Goal: Obtain resource: Obtain resource

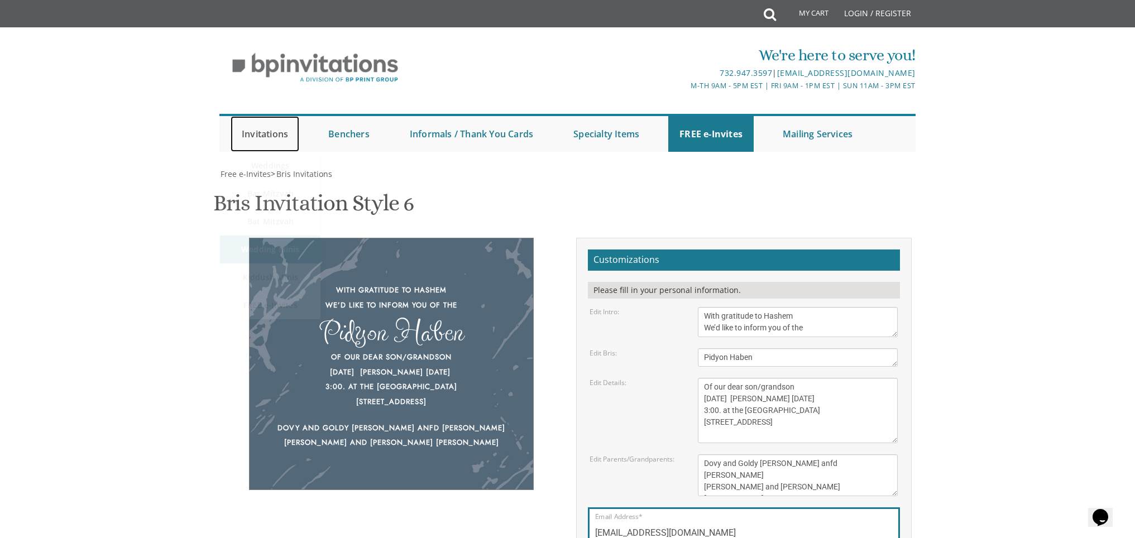
click at [259, 116] on link "Invitations" at bounding box center [265, 134] width 69 height 36
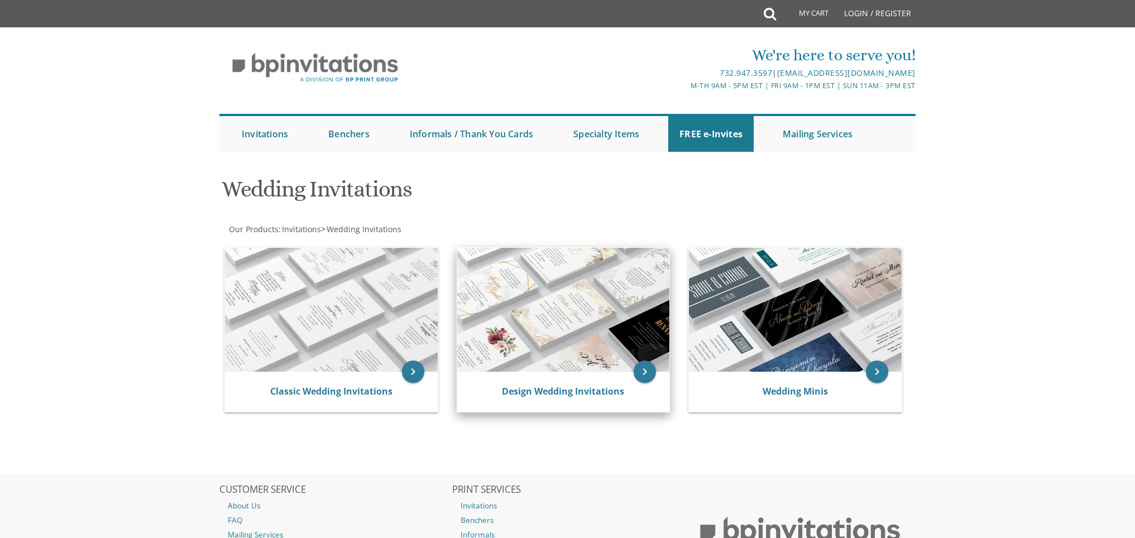
click at [590, 289] on img at bounding box center [563, 310] width 213 height 124
click at [574, 286] on img at bounding box center [563, 310] width 213 height 124
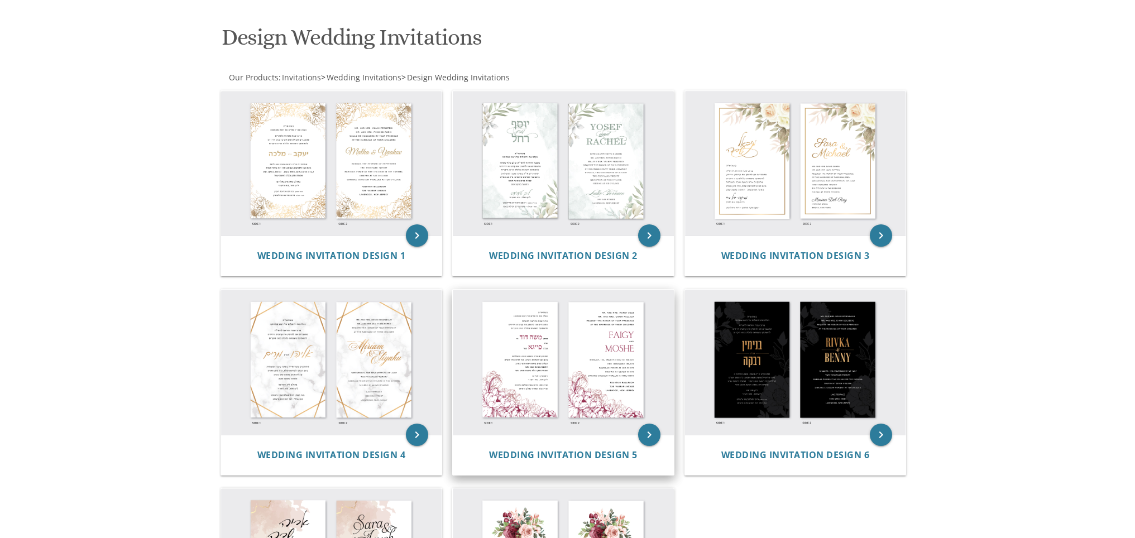
scroll to position [225, 0]
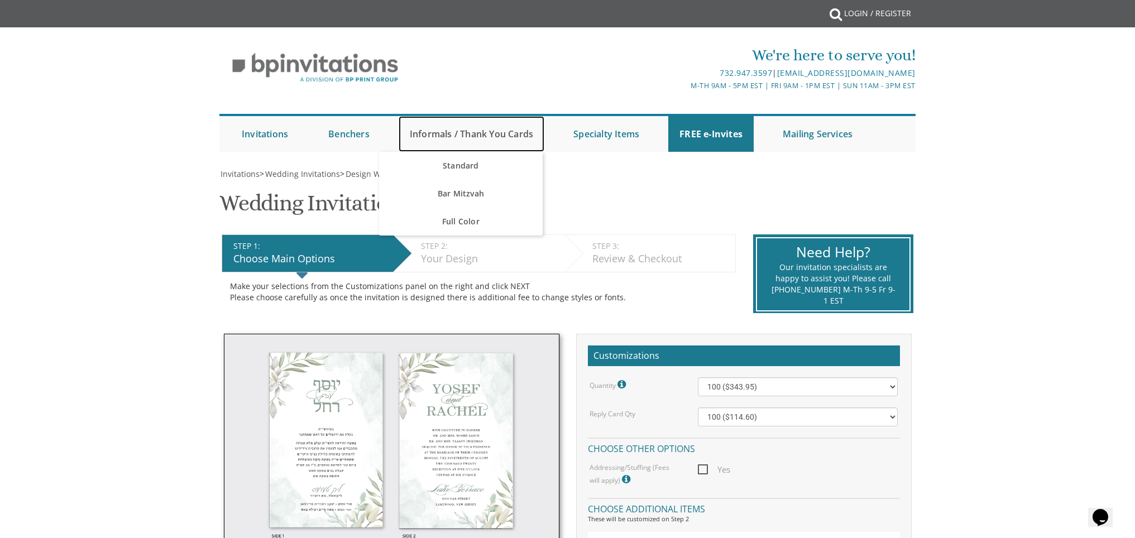
click at [470, 133] on link "Informals / Thank You Cards" at bounding box center [472, 134] width 146 height 36
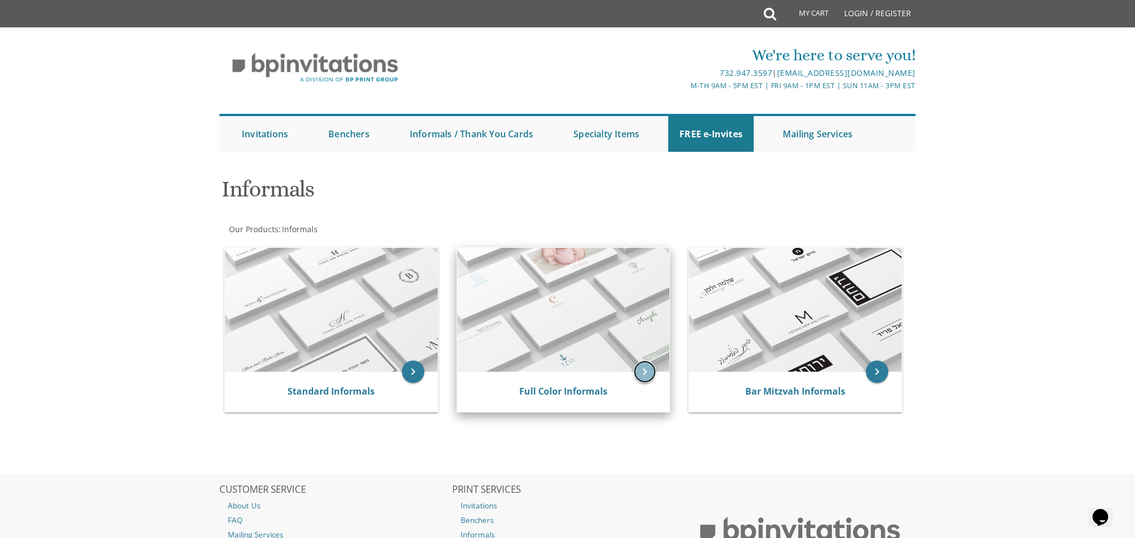
click at [651, 375] on icon "keyboard_arrow_right" at bounding box center [645, 372] width 22 height 22
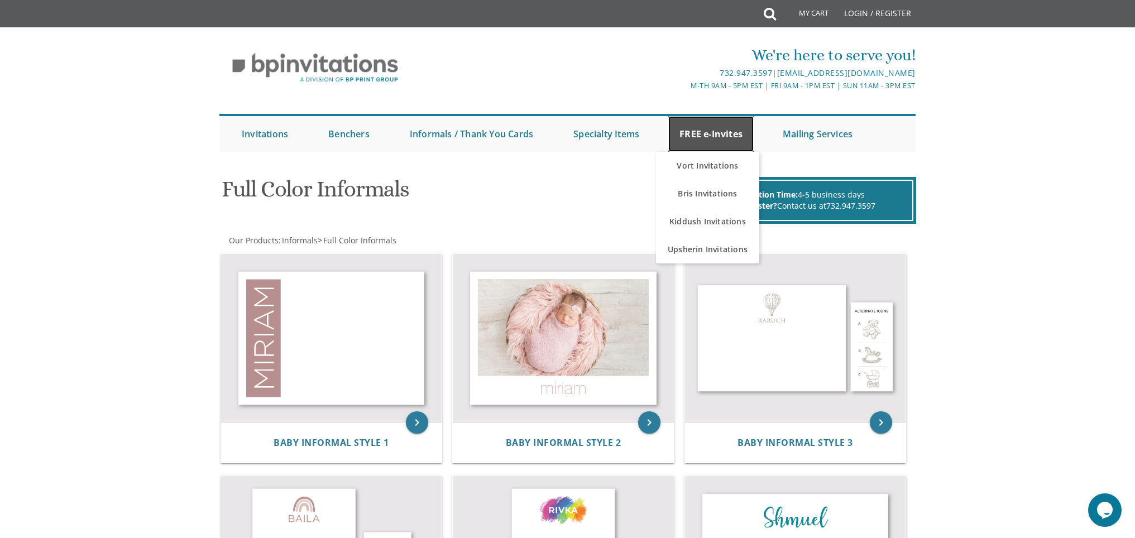
click at [713, 133] on link "FREE e-Invites" at bounding box center [710, 134] width 85 height 36
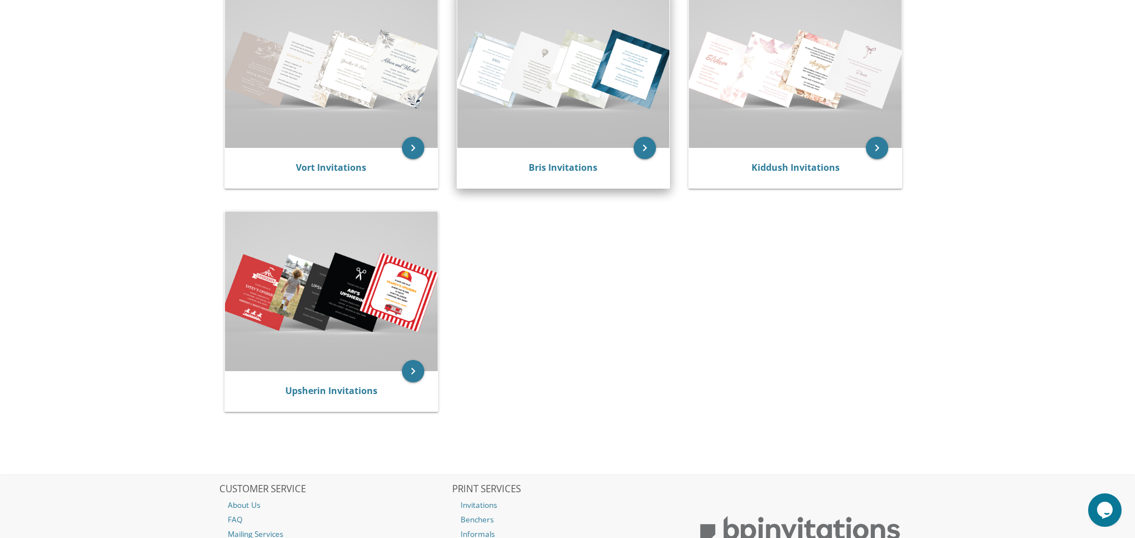
scroll to position [193, 0]
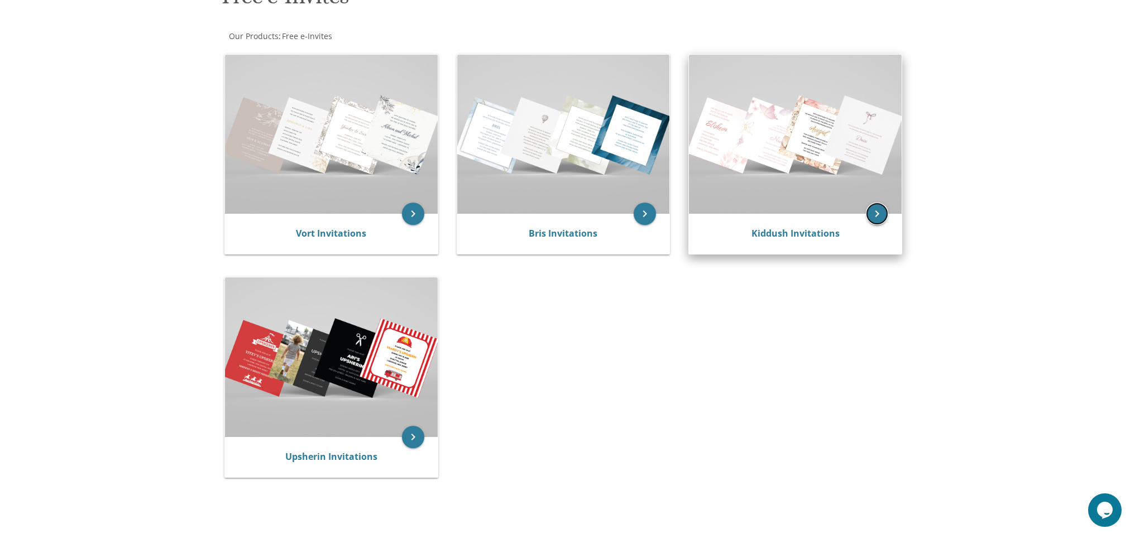
click at [874, 212] on icon "keyboard_arrow_right" at bounding box center [877, 214] width 22 height 22
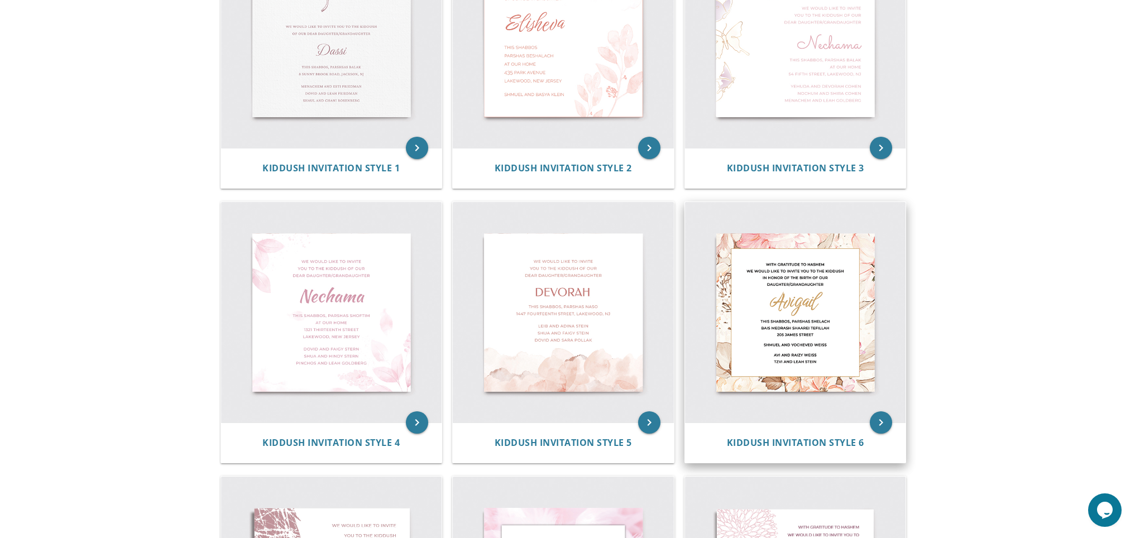
scroll to position [206, 0]
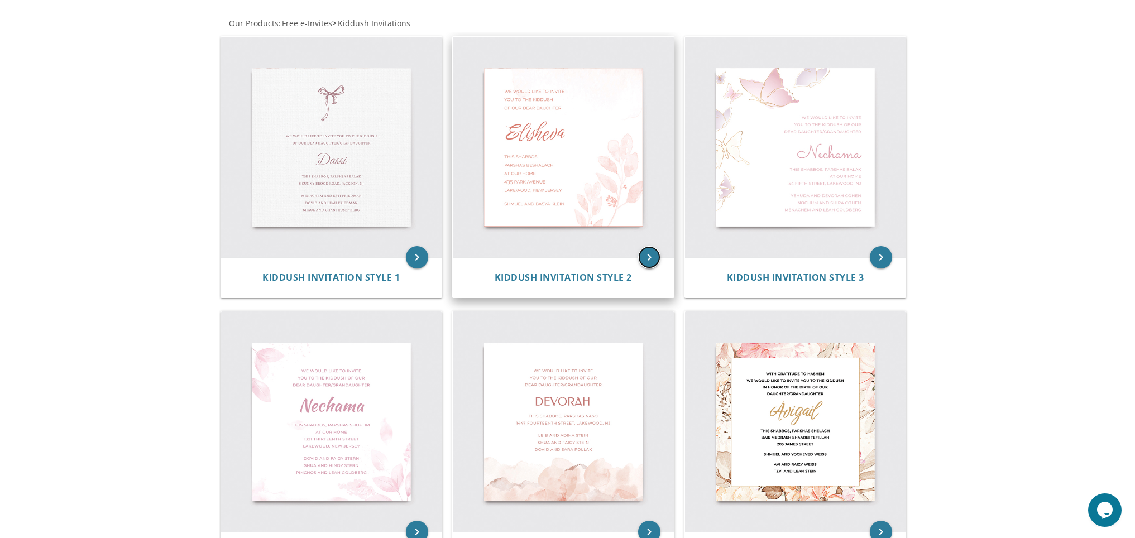
click at [654, 256] on icon "keyboard_arrow_right" at bounding box center [649, 257] width 22 height 22
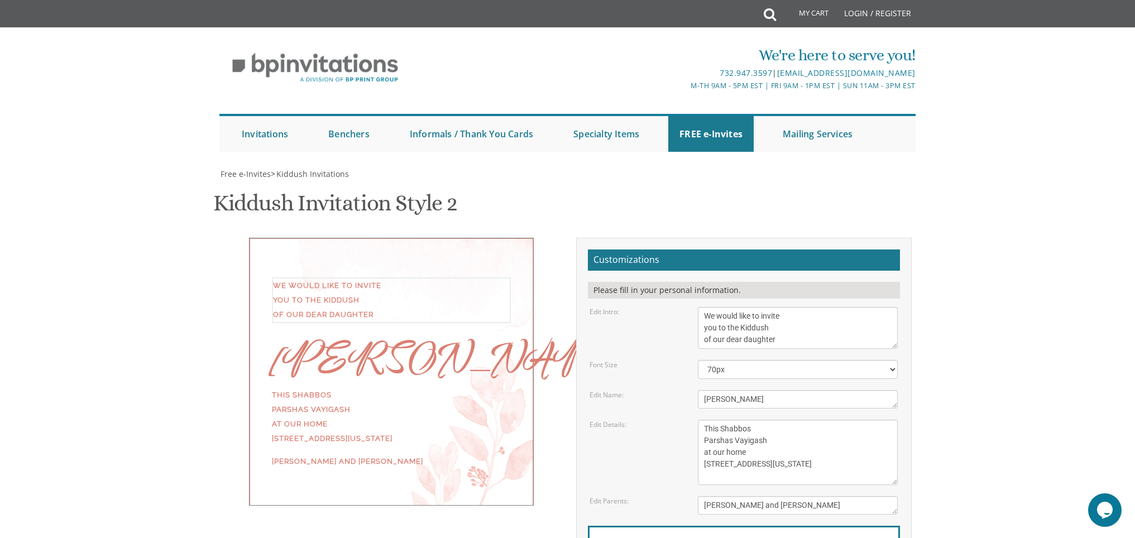
drag, startPoint x: 797, startPoint y: 338, endPoint x: 696, endPoint y: 312, distance: 103.7
click at [696, 312] on div "We would like to invite you to the Kiddush of our dear daughter" at bounding box center [797, 328] width 217 height 42
type textarea "Thank you so much for your beautiful Vort goft"
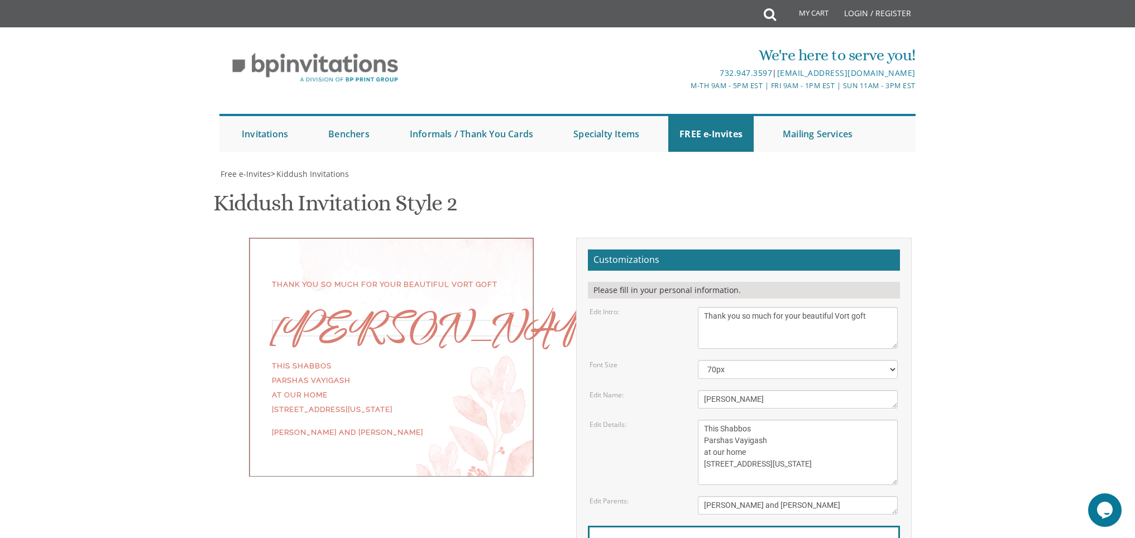
drag, startPoint x: 741, startPoint y: 397, endPoint x: 687, endPoint y: 395, distance: 54.2
click at [687, 395] on div "Edit Name: [PERSON_NAME]" at bounding box center [743, 399] width 325 height 18
type textarea "M"
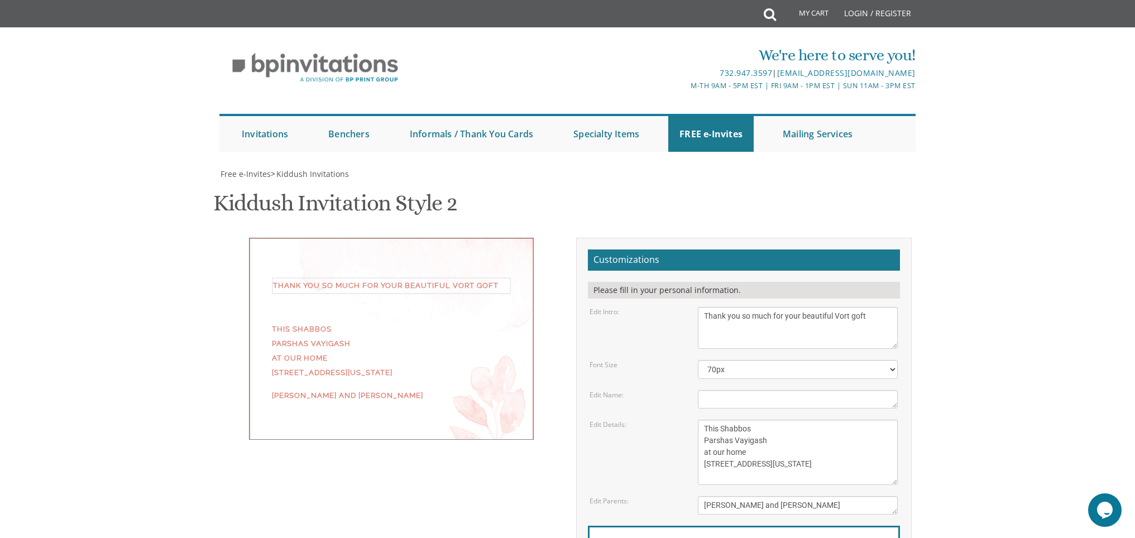
drag, startPoint x: 887, startPoint y: 312, endPoint x: 837, endPoint y: 315, distance: 49.8
click at [837, 315] on textarea "We would like to invite you to the Kiddush of our dear daughter" at bounding box center [798, 328] width 200 height 42
type textarea "Thank you so much for your beautiful and thoughtful"
click at [755, 396] on textarea "[PERSON_NAME]" at bounding box center [798, 399] width 200 height 18
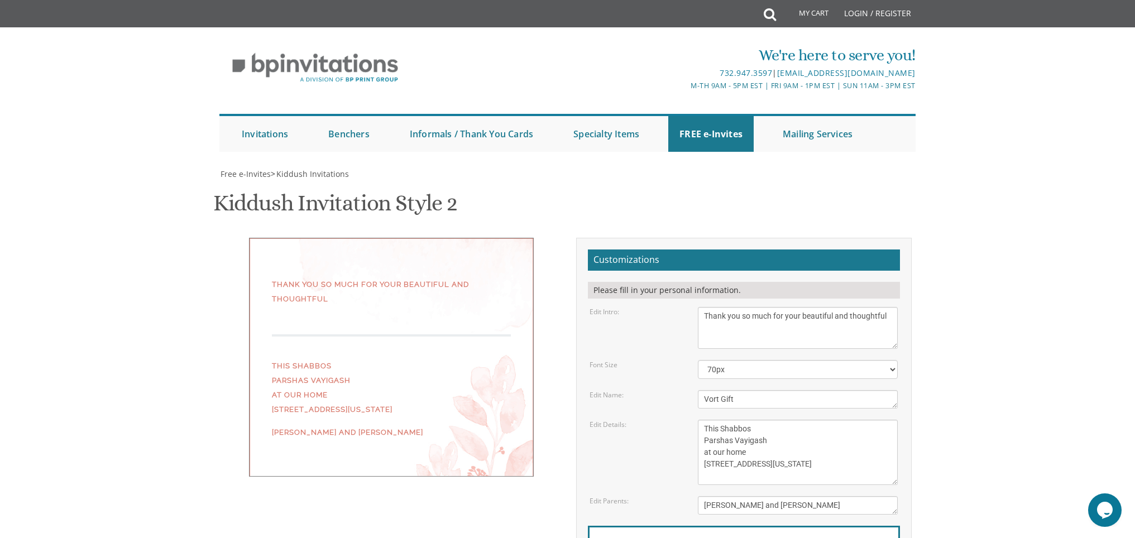
type textarea "Vort Gift"
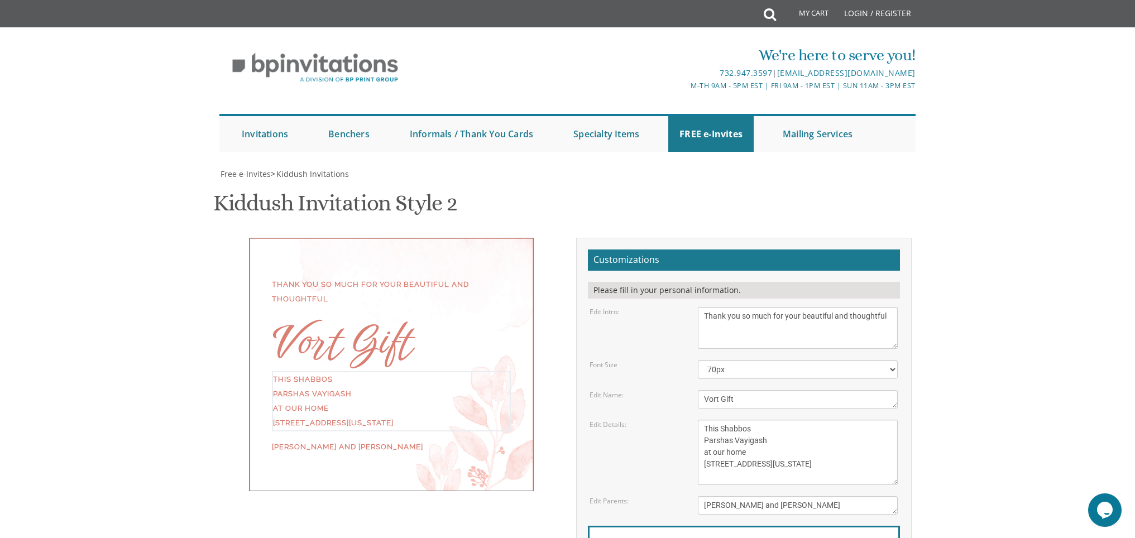
drag, startPoint x: 770, startPoint y: 459, endPoint x: 713, endPoint y: 416, distance: 71.4
click at [713, 416] on form "Customizations Please fill in your personal information. Edit Intro: We would l…" at bounding box center [744, 432] width 312 height 364
type textarea "May we continue to share in many simchos iyh"
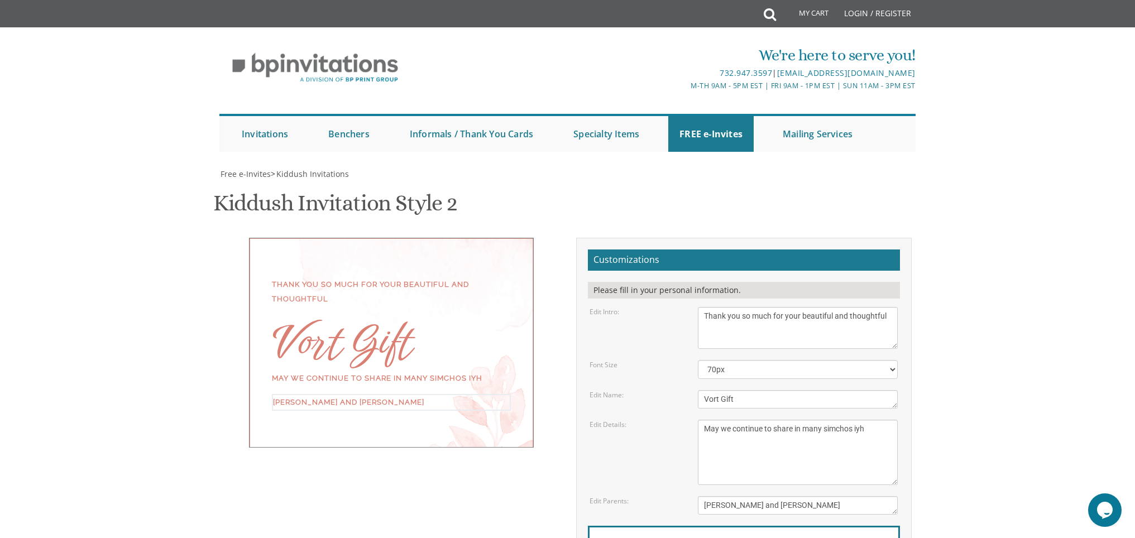
drag, startPoint x: 823, startPoint y: 490, endPoint x: 700, endPoint y: 491, distance: 123.9
click at [700, 496] on textarea "[PERSON_NAME] and [PERSON_NAME]" at bounding box center [798, 505] width 200 height 18
type textarea "Yossi & [PERSON_NAME]"
click at [840, 307] on textarea "We would like to invite you to the Kiddush of our dear daughter" at bounding box center [798, 328] width 200 height 42
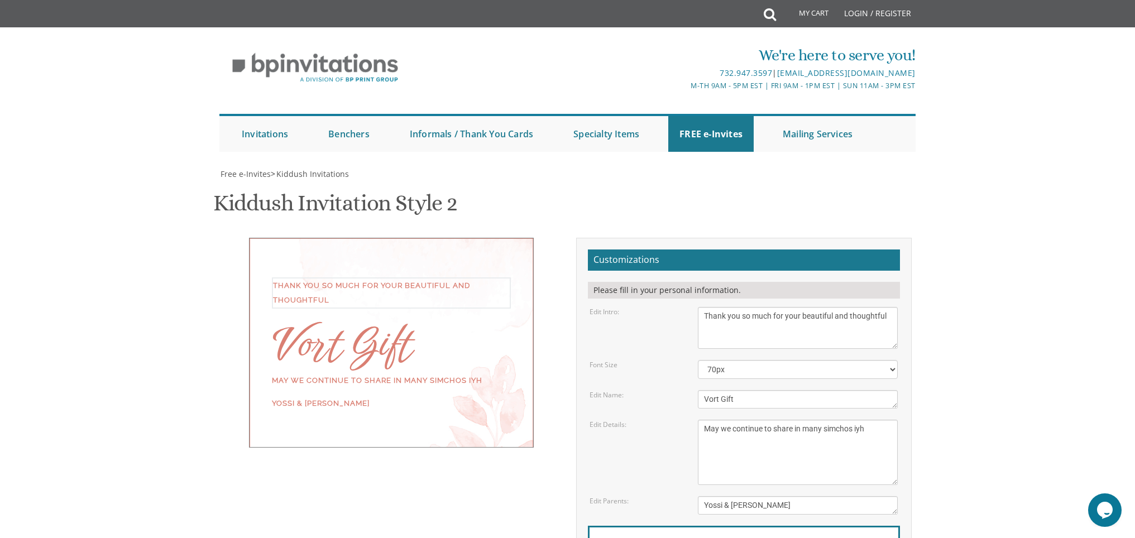
click at [808, 307] on textarea "We would like to invite you to the Kiddush of our dear daughter" at bounding box center [798, 328] width 200 height 42
type textarea "Thank you so much for your beautiful and thoughtful"
drag, startPoint x: 836, startPoint y: 194, endPoint x: 824, endPoint y: 193, distance: 11.8
click at [824, 307] on textarea "We would like to invite you to the Kiddush of our dear daughter" at bounding box center [798, 328] width 200 height 42
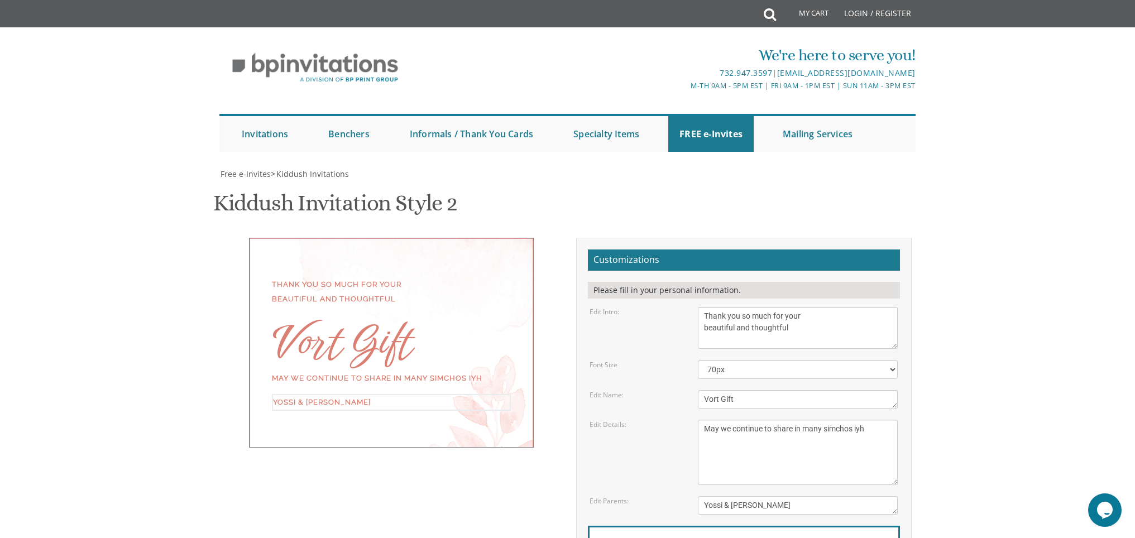
drag, startPoint x: 829, startPoint y: 371, endPoint x: 675, endPoint y: 152, distance: 267.8
click at [675, 250] on form "Customizations Please fill in your personal information. Edit Intro: We would l…" at bounding box center [744, 432] width 312 height 364
drag, startPoint x: 825, startPoint y: 197, endPoint x: 718, endPoint y: 162, distance: 112.8
click at [718, 250] on form "Customizations Please fill in your personal information. Edit Intro: We would l…" at bounding box center [744, 432] width 312 height 364
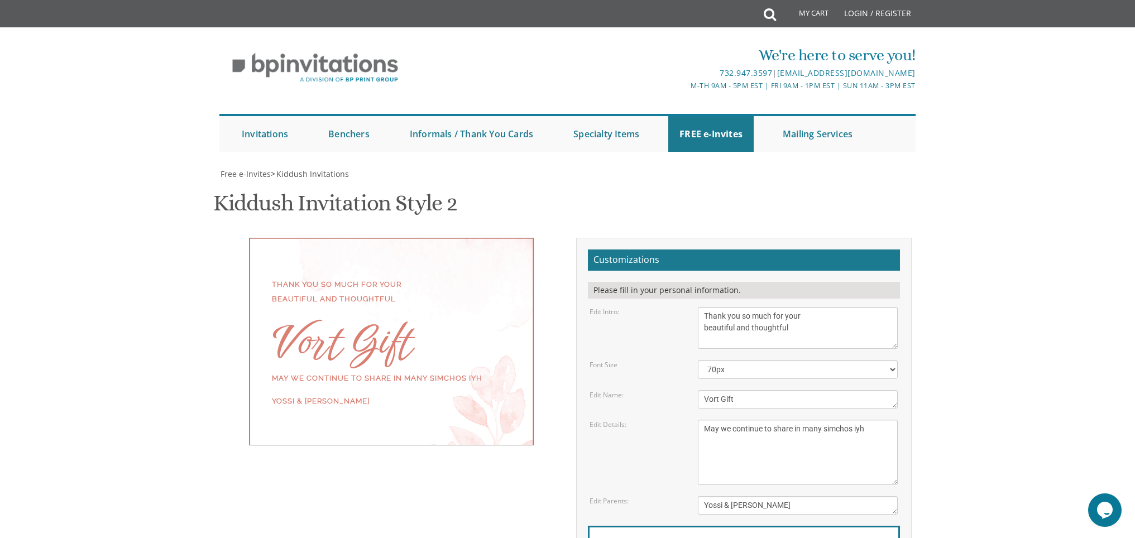
click at [819, 250] on form "Customizations Please fill in your personal information. Edit Intro: We would l…" at bounding box center [744, 432] width 312 height 364
click at [725, 496] on textarea "[PERSON_NAME] and [PERSON_NAME]" at bounding box center [798, 505] width 200 height 18
click at [741, 496] on textarea "[PERSON_NAME] and [PERSON_NAME]" at bounding box center [798, 505] width 200 height 18
type textarea "[PERSON_NAME] & [PERSON_NAME]"
click at [840, 318] on form "Customizations Please fill in your personal information. Edit Intro: We would l…" at bounding box center [744, 432] width 312 height 364
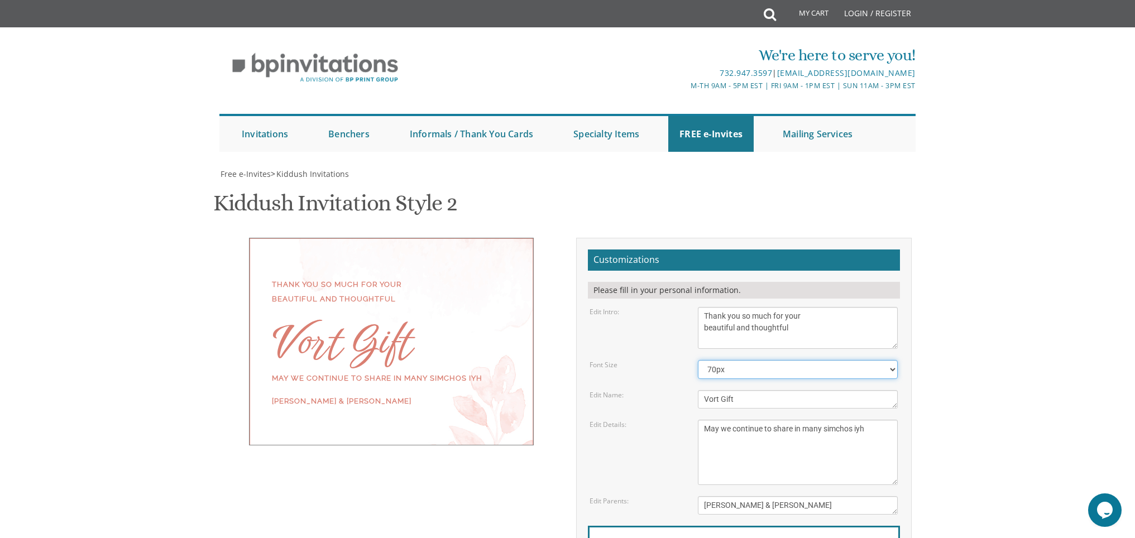
click at [889, 360] on select "40px 50px 60px 70px 80px" at bounding box center [798, 369] width 200 height 19
select select "50px"
click at [698, 360] on select "40px 50px 60px 70px 80px" at bounding box center [798, 369] width 200 height 19
click at [1008, 203] on body "My Cart Total: View Cart Item(s) Submit My Cart Total: View Cart Item(s) Login …" at bounding box center [567, 465] width 1135 height 930
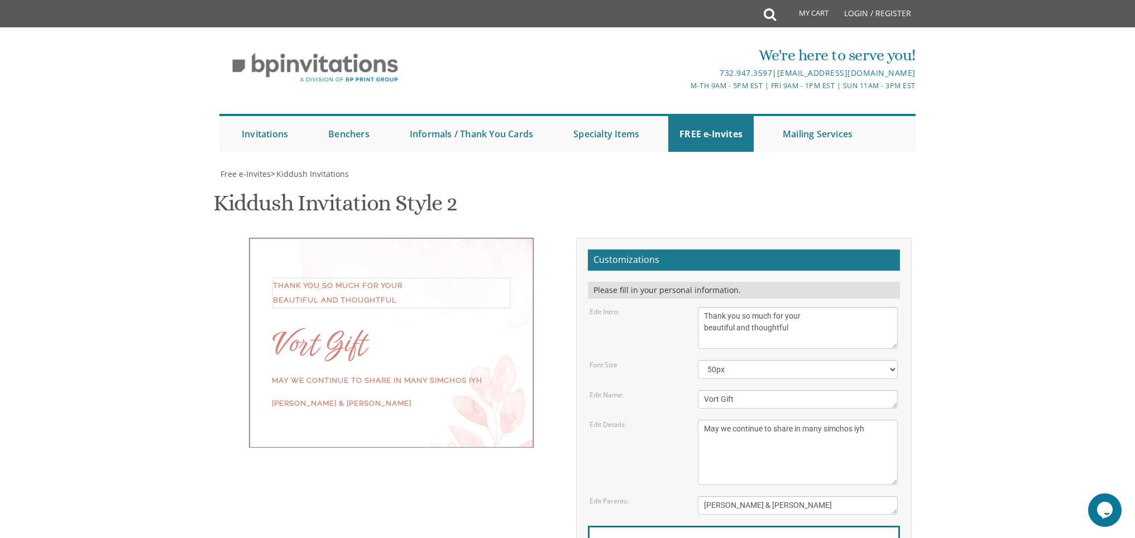
drag, startPoint x: 742, startPoint y: 113, endPoint x: 700, endPoint y: 112, distance: 42.4
click at [700, 307] on textarea "We would like to invite you to the Kiddush of our dear daughter" at bounding box center [798, 328] width 200 height 42
drag, startPoint x: 799, startPoint y: 121, endPoint x: 691, endPoint y: 109, distance: 109.0
click at [691, 307] on div "We would like to invite you to the Kiddush of our dear daughter" at bounding box center [797, 328] width 217 height 42
drag, startPoint x: 744, startPoint y: 112, endPoint x: 792, endPoint y: 121, distance: 48.8
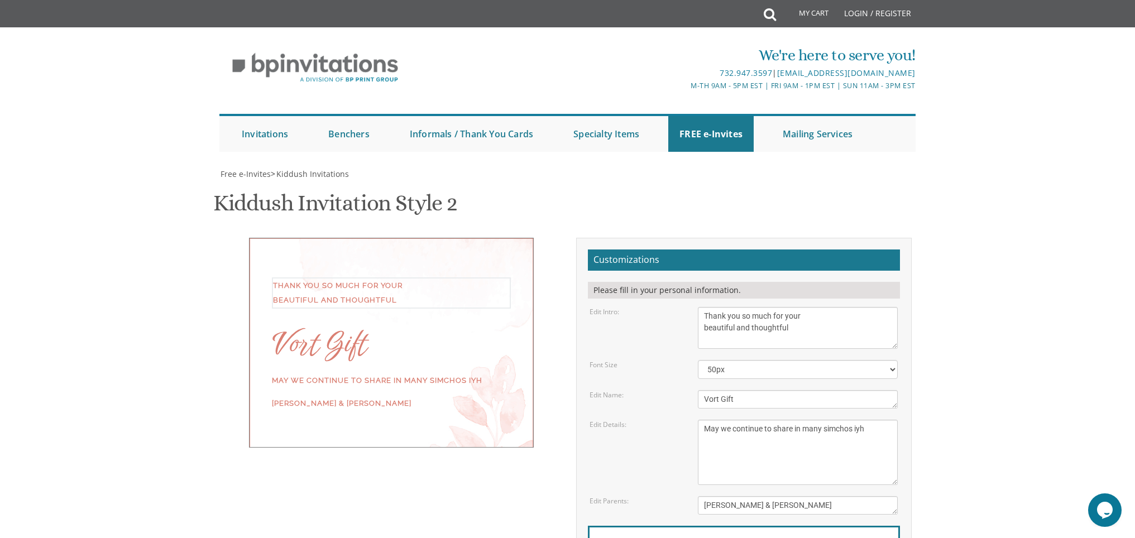
click at [792, 307] on textarea "We would like to invite you to the Kiddush of our dear daughter" at bounding box center [798, 328] width 200 height 42
type textarea "Thank you"
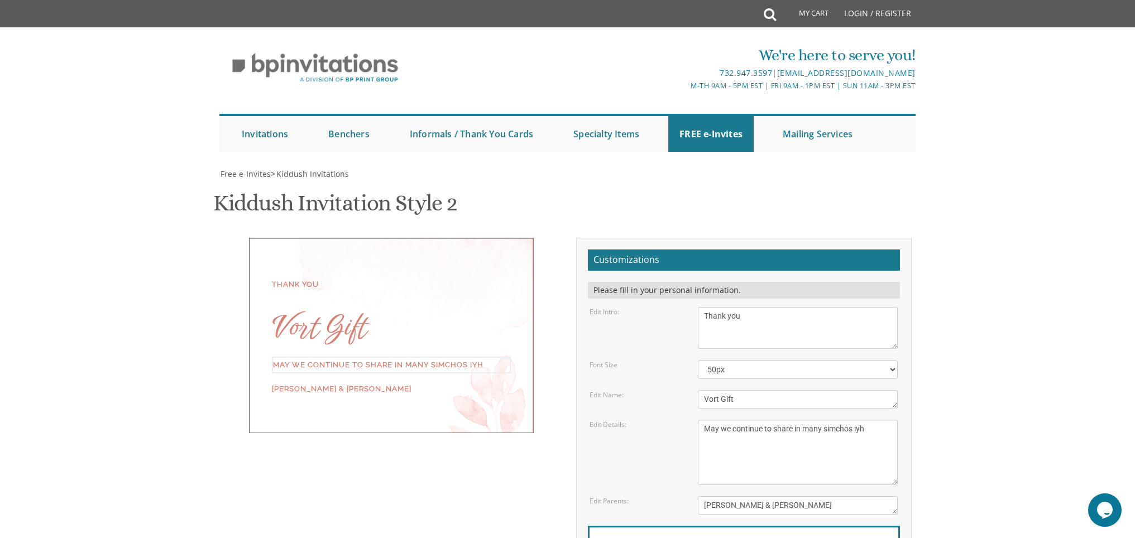
click at [706, 420] on textarea "This Shabbos Parshas Vayigash at our home [STREET_ADDRESS][US_STATE]" at bounding box center [798, 452] width 200 height 65
paste textarea "so much for your beautiful and thoughtful"
type textarea "so much for your beautiful and thoughtful we continue to share in many simchos …"
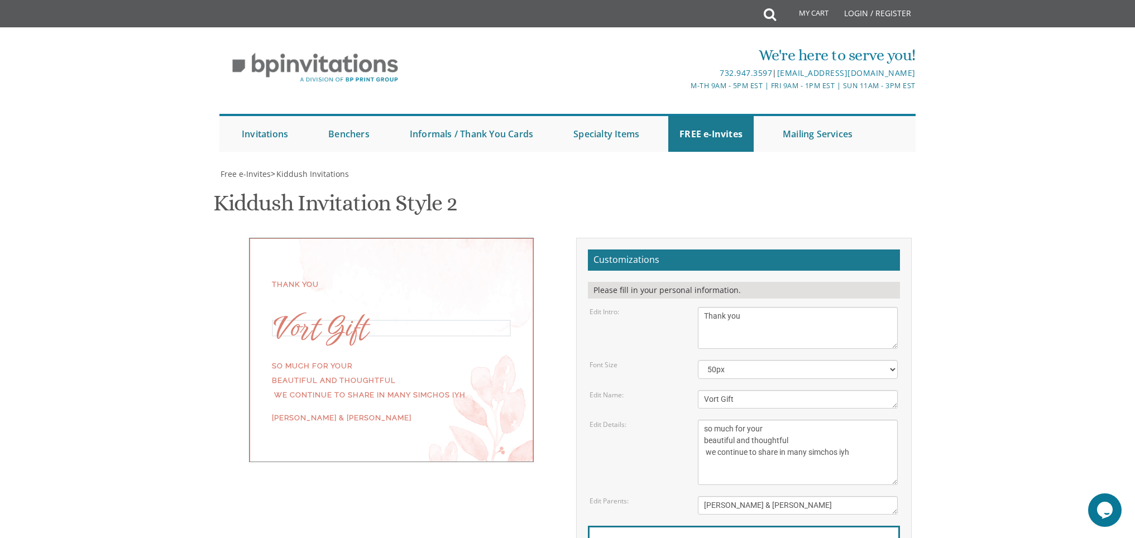
drag, startPoint x: 756, startPoint y: 195, endPoint x: 701, endPoint y: 193, distance: 55.9
click at [701, 390] on textarea "[PERSON_NAME]" at bounding box center [798, 399] width 200 height 18
type textarea "Thank You!!"
drag, startPoint x: 753, startPoint y: 119, endPoint x: 690, endPoint y: 109, distance: 63.8
click at [690, 307] on div "We would like to invite you to the Kiddush of our dear daughter" at bounding box center [797, 328] width 217 height 42
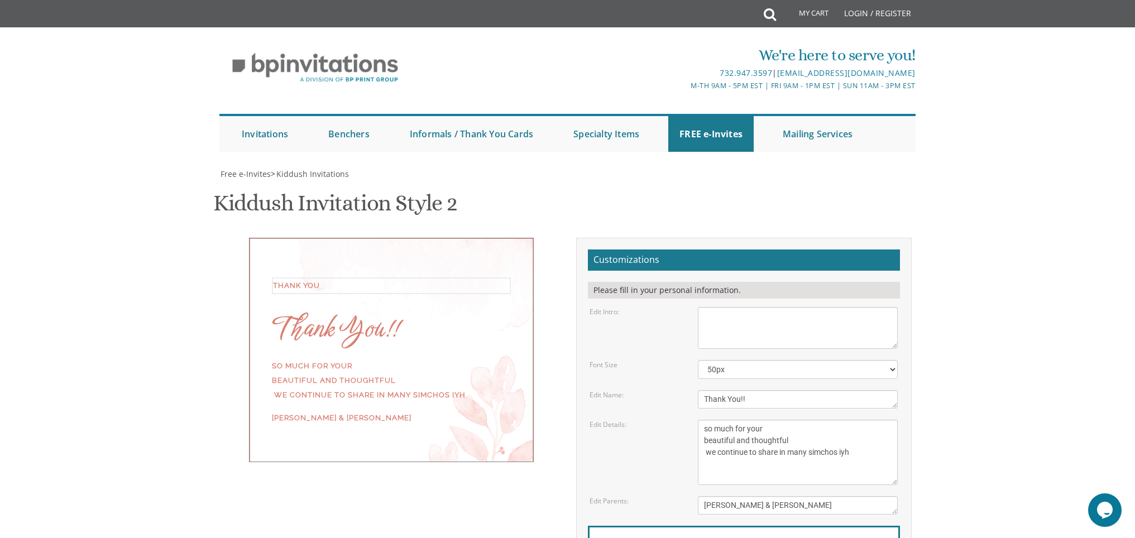
click at [979, 209] on body "My Cart Total: View Cart Item(s) Submit My Cart Total: View Cart Item(s) Login …" at bounding box center [567, 465] width 1135 height 930
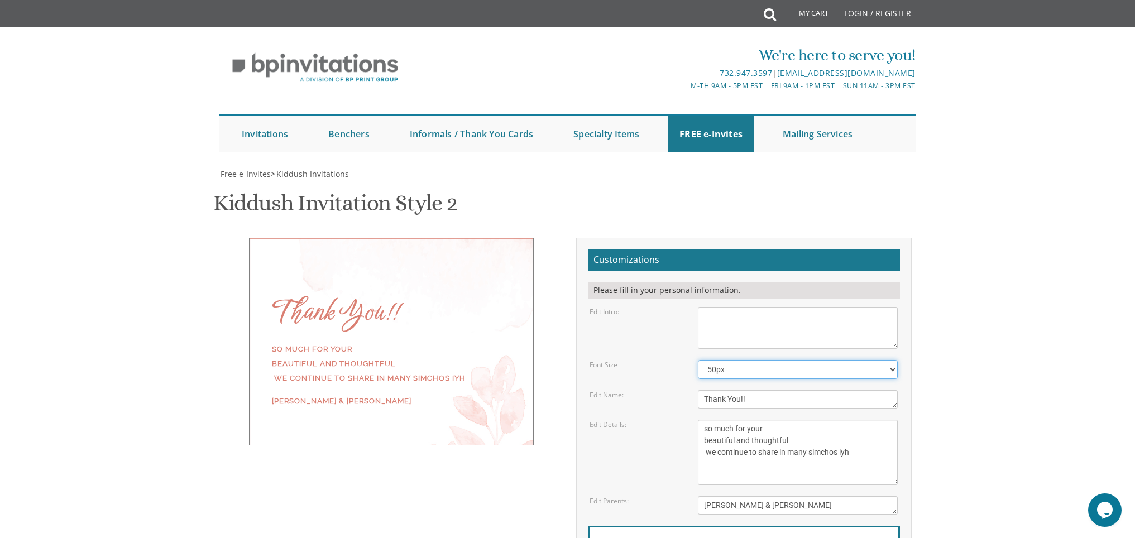
click at [849, 360] on select "40px 50px 60px 70px 80px" at bounding box center [798, 369] width 200 height 19
select select "70px"
click at [698, 360] on select "40px 50px 60px 70px 80px" at bounding box center [798, 369] width 200 height 19
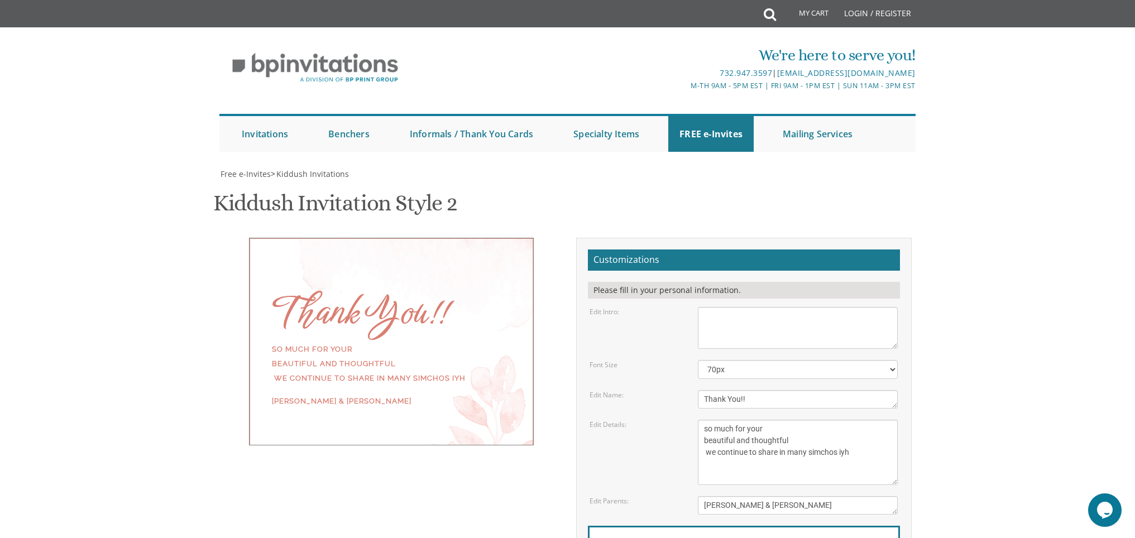
click at [1004, 212] on body "My Cart Total: View Cart Item(s) Submit My Cart Total: View Cart Item(s) Login …" at bounding box center [567, 465] width 1135 height 930
click at [792, 250] on form "Customizations Please fill in your personal information. Edit Intro: We would l…" at bounding box center [744, 432] width 312 height 364
click at [774, 390] on textarea "[PERSON_NAME]" at bounding box center [798, 399] width 200 height 18
type textarea "Thank You"
click at [969, 220] on body "My Cart Total: View Cart Item(s) Submit My Cart Total: View Cart Item(s) Login …" at bounding box center [567, 465] width 1135 height 930
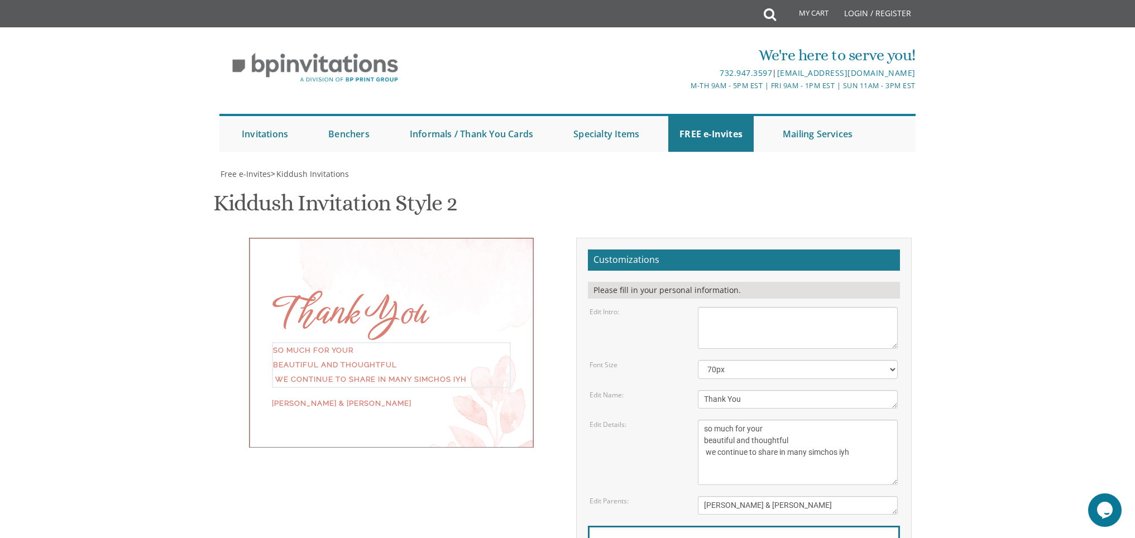
click at [706, 420] on textarea "This Shabbos Parshas Vayigash at our home [STREET_ADDRESS][US_STATE]" at bounding box center [798, 452] width 200 height 65
click at [705, 420] on textarea "This Shabbos Parshas Vayigash at our home [STREET_ADDRESS][US_STATE]" at bounding box center [798, 452] width 200 height 65
click at [1020, 268] on body "My Cart Total: View Cart Item(s) Submit My Cart Total: View Cart Item(s) Login …" at bounding box center [567, 465] width 1135 height 930
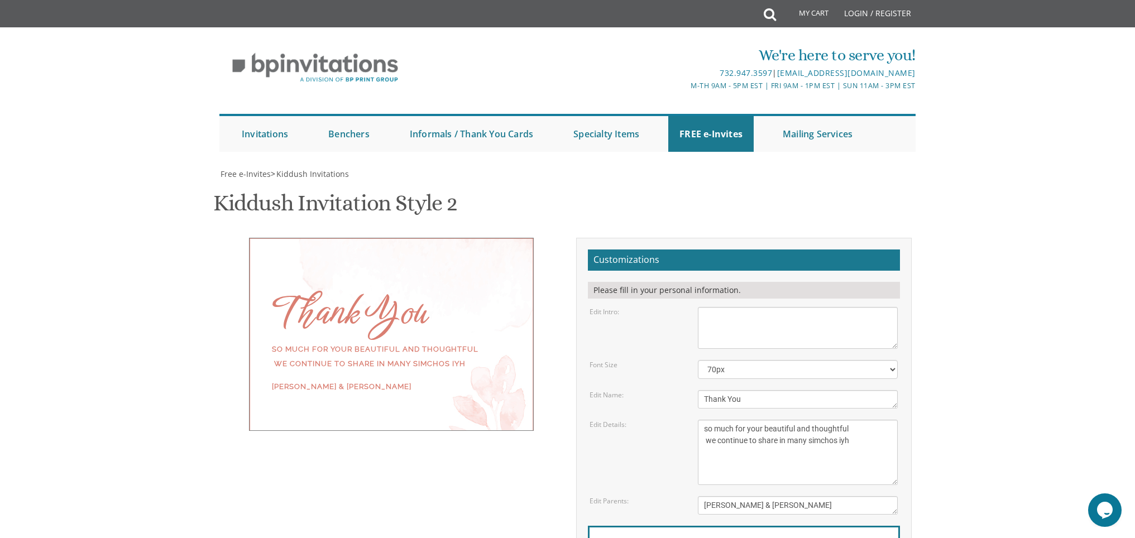
click at [873, 420] on textarea "This Shabbos Parshas Vayigash at our home [STREET_ADDRESS][US_STATE]" at bounding box center [798, 452] width 200 height 65
click at [1090, 241] on body "My Cart Total: View Cart Item(s) Submit My Cart Total: View Cart Item(s) Login …" at bounding box center [567, 465] width 1135 height 930
click at [706, 420] on textarea "This Shabbos Parshas Vayigash at our home [STREET_ADDRESS][US_STATE]" at bounding box center [798, 452] width 200 height 65
click at [1008, 254] on body "My Cart Total: View Cart Item(s) Submit My Cart Total: View Cart Item(s) Login …" at bounding box center [567, 465] width 1135 height 930
click at [704, 420] on textarea "This Shabbos Parshas Vayigash at our home [STREET_ADDRESS][US_STATE]" at bounding box center [798, 452] width 200 height 65
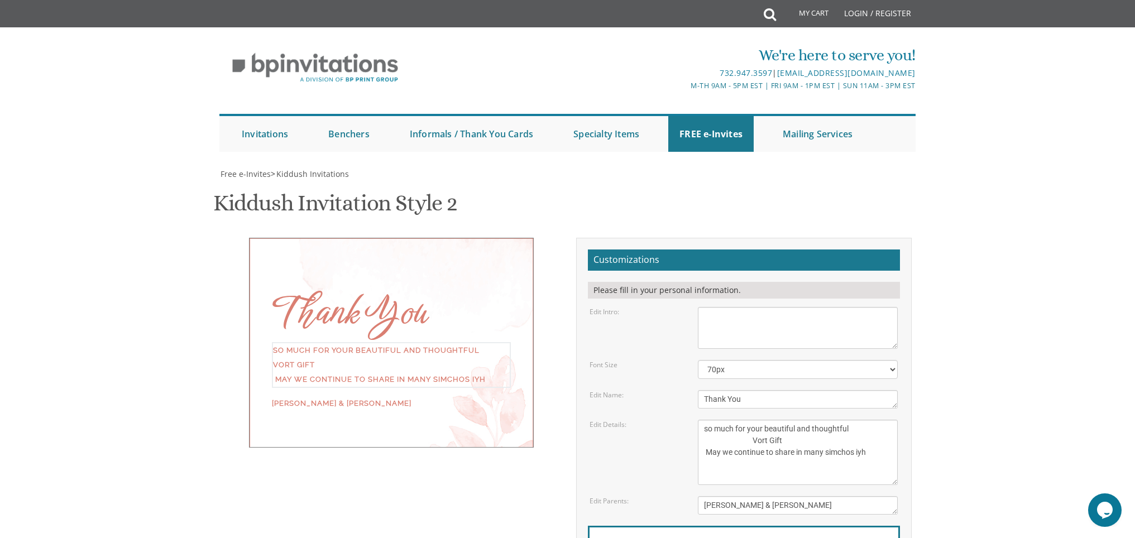
type textarea "so much for your beautiful and thoughtful Vort Gift May we continue to share in…"
click at [986, 315] on body "My Cart Total: View Cart Item(s) Submit My Cart Total: View Cart Item(s) Login …" at bounding box center [567, 465] width 1135 height 930
click at [766, 420] on textarea "This Shabbos Parshas Vayigash at our home [STREET_ADDRESS][US_STATE]" at bounding box center [798, 452] width 200 height 65
drag, startPoint x: 765, startPoint y: 191, endPoint x: 748, endPoint y: 190, distance: 17.3
click at [748, 390] on textarea "[PERSON_NAME]" at bounding box center [798, 399] width 200 height 18
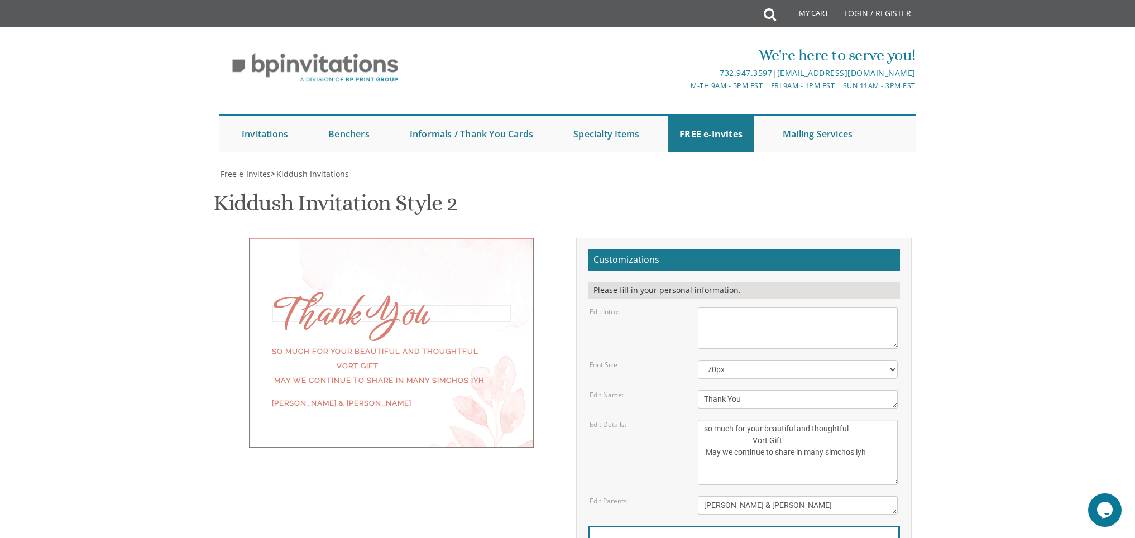
click at [704, 390] on textarea "[PERSON_NAME]" at bounding box center [798, 399] width 200 height 18
type textarea "Thank You"
click at [952, 188] on body "My Cart Total: View Cart Item(s) Submit My Cart Total: View Cart Item(s) Login …" at bounding box center [567, 465] width 1135 height 930
click at [719, 307] on textarea "We would like to invite you to the Kiddush of our dear daughter" at bounding box center [798, 328] width 200 height 42
click at [756, 496] on textarea "[PERSON_NAME] and [PERSON_NAME]" at bounding box center [798, 505] width 200 height 18
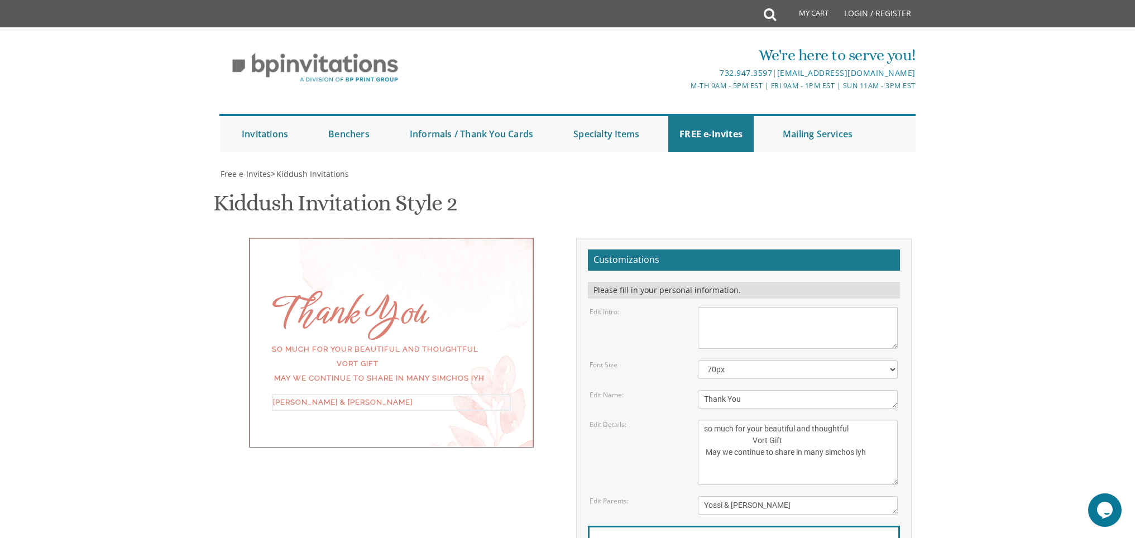
type textarea "Yossi & [PERSON_NAME]"
click at [719, 307] on textarea "We would like to invite you to the Kiddush of our dear daughter" at bounding box center [798, 328] width 200 height 42
drag, startPoint x: 782, startPoint y: 112, endPoint x: 725, endPoint y: 111, distance: 56.9
click at [725, 307] on textarea "We would like to invite you to the Kiddush of our dear daughter" at bounding box center [798, 328] width 200 height 42
type textarea "Dear [PERSON_NAME] & [PERSON_NAME]"
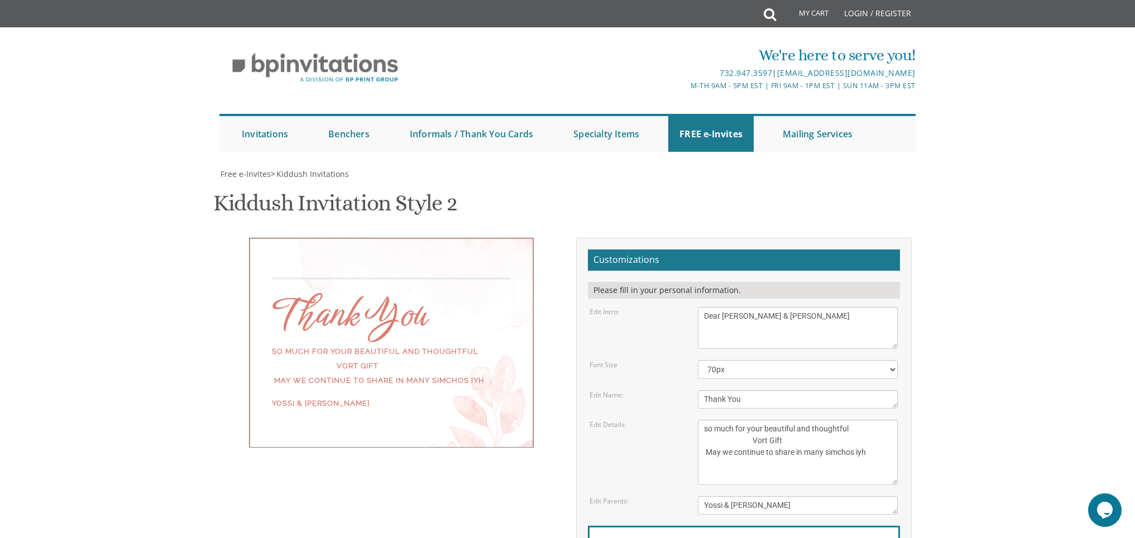
click at [1061, 126] on body "My Cart Total: View Cart Item(s) Submit My Cart Total: View Cart Item(s) Login …" at bounding box center [567, 465] width 1135 height 930
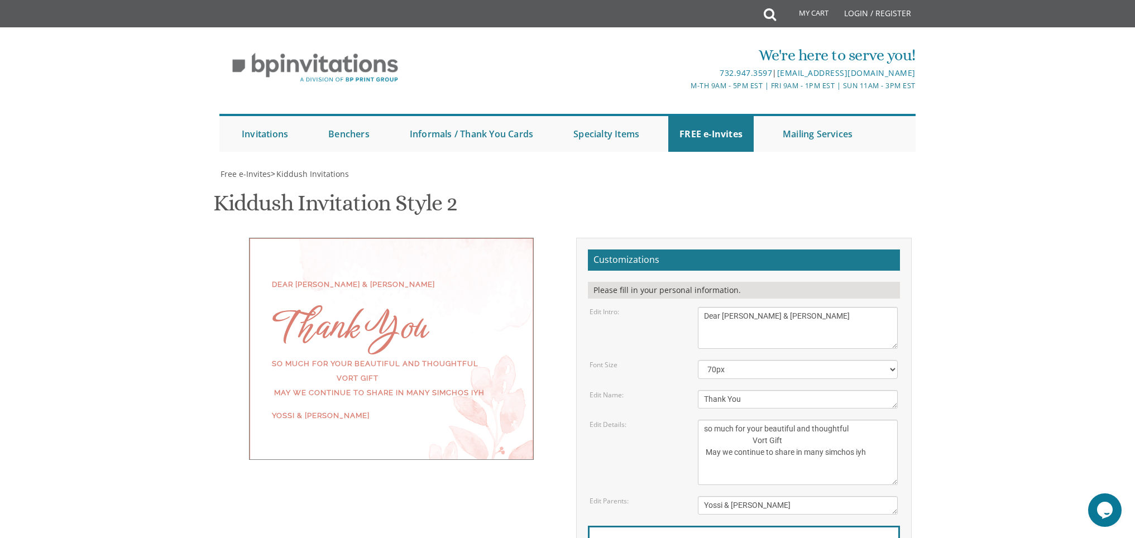
type input "[EMAIL_ADDRESS][DOMAIN_NAME]"
click at [821, 307] on textarea "We would like to invite you to the Kiddush of our dear daughter" at bounding box center [798, 328] width 200 height 42
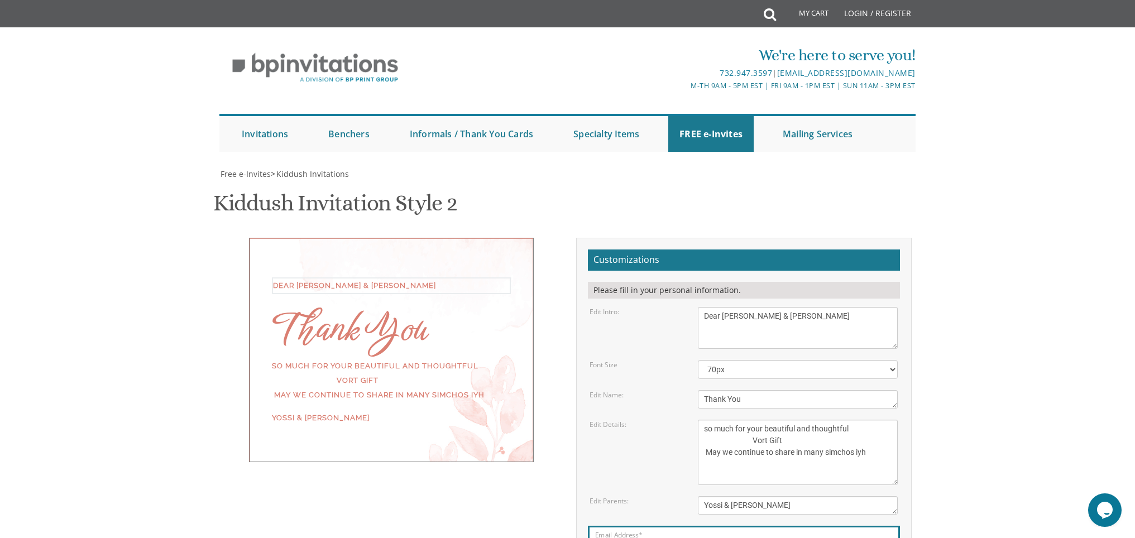
click at [744, 307] on textarea "We would like to invite you to the Kiddush of our dear daughter" at bounding box center [798, 328] width 200 height 42
click at [794, 307] on textarea "We would like to invite you to the Kiddush of our dear daughter" at bounding box center [798, 328] width 200 height 42
click at [749, 307] on textarea "We would like to invite you to the Kiddush of our dear daughter" at bounding box center [798, 328] width 200 height 42
click at [938, 162] on body "My Cart Total: View Cart Item(s) Submit My Cart Total: View Cart Item(s) Login …" at bounding box center [567, 465] width 1135 height 930
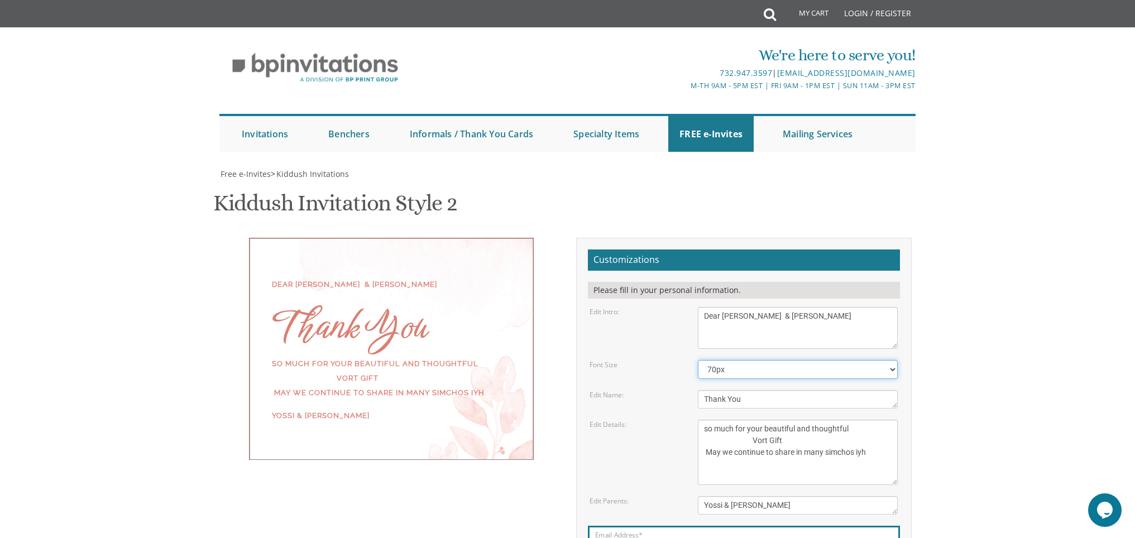
click at [728, 360] on select "40px 50px 60px 70px 80px" at bounding box center [798, 369] width 200 height 19
drag, startPoint x: 767, startPoint y: 113, endPoint x: 748, endPoint y: 112, distance: 19.5
click at [748, 307] on textarea "We would like to invite you to the Kiddush of our dear daughter" at bounding box center [798, 328] width 200 height 42
click at [852, 307] on textarea "We would like to invite you to the Kiddush of our dear daughter" at bounding box center [798, 328] width 200 height 42
drag, startPoint x: 849, startPoint y: 112, endPoint x: 793, endPoint y: 112, distance: 55.8
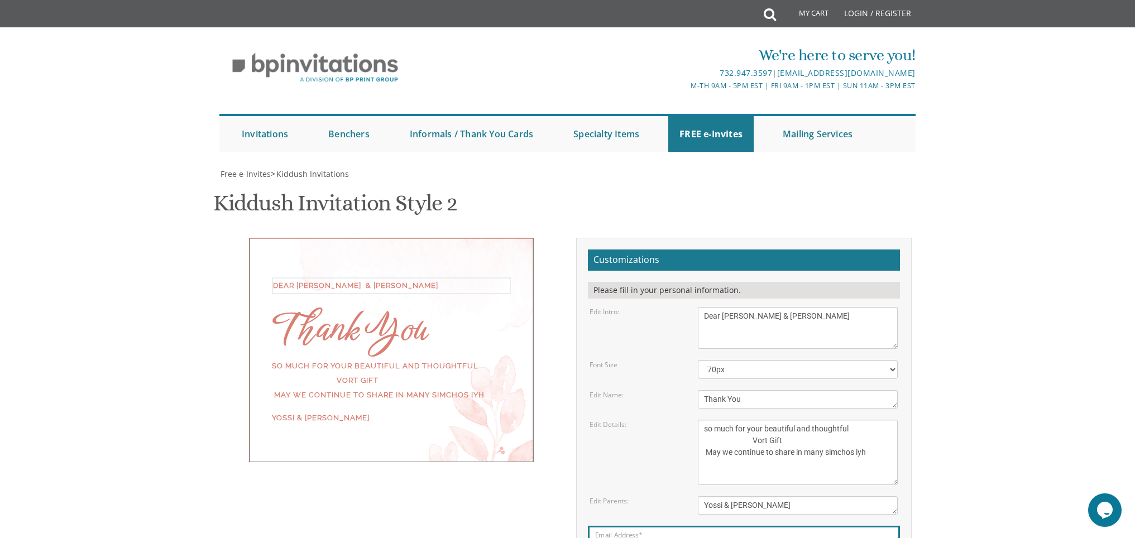
click at [793, 307] on textarea "We would like to invite you to the Kiddush of our dear daughter" at bounding box center [798, 328] width 200 height 42
click at [921, 238] on div "Dear [PERSON_NAME] & Mrs. Chayelle Pines Thank You so much for your beautiful a…" at bounding box center [567, 441] width 709 height 406
click at [933, 345] on body "My Cart Total: View Cart Item(s) Submit My Cart Total: View Cart Item(s) Login …" at bounding box center [567, 465] width 1135 height 930
click at [754, 307] on textarea "We would like to invite you to the Kiddush of our dear daughter" at bounding box center [798, 328] width 200 height 42
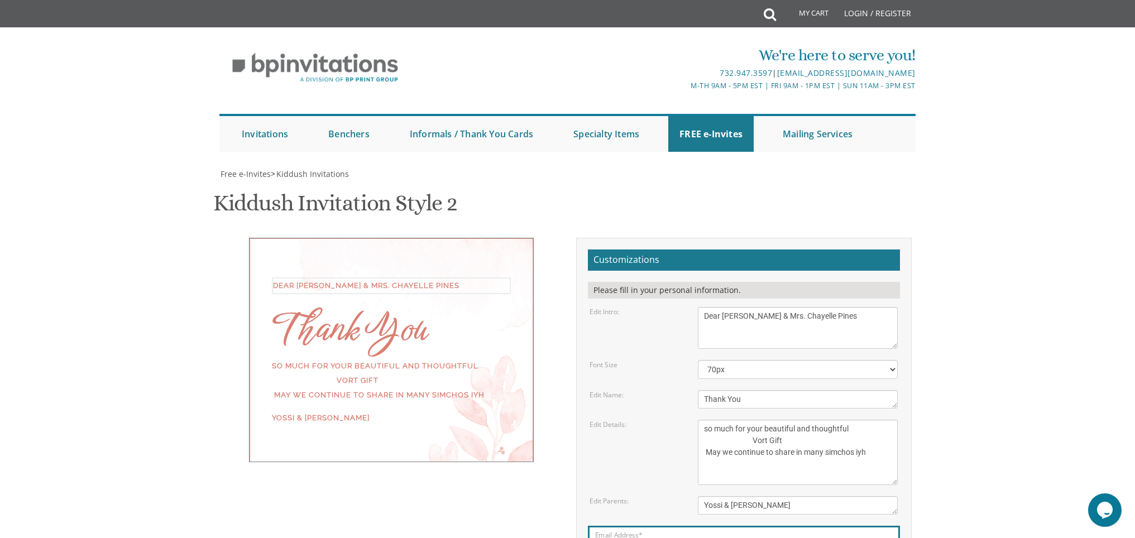
drag, startPoint x: 772, startPoint y: 112, endPoint x: 724, endPoint y: 116, distance: 47.6
click at [724, 307] on textarea "We would like to invite you to the Kiddush of our dear daughter" at bounding box center [798, 328] width 200 height 42
drag, startPoint x: 821, startPoint y: 112, endPoint x: 745, endPoint y: 114, distance: 75.9
click at [745, 307] on textarea "We would like to invite you to the Kiddush of our dear daughter" at bounding box center [798, 328] width 200 height 42
click at [989, 189] on body "My Cart Total: View Cart Item(s) Submit My Cart Total: View Cart Item(s) Login …" at bounding box center [567, 465] width 1135 height 930
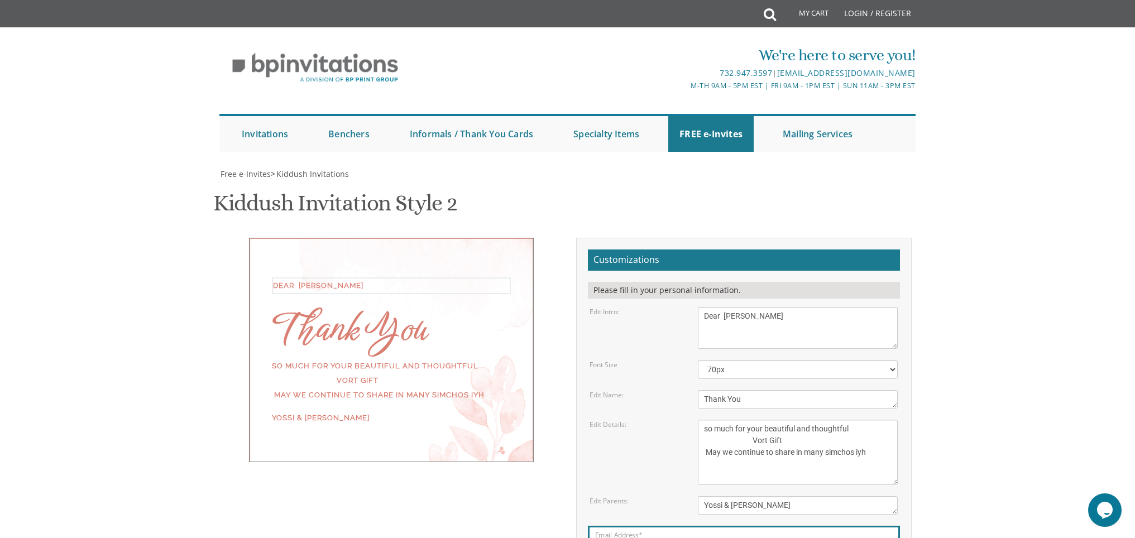
drag, startPoint x: 766, startPoint y: 113, endPoint x: 747, endPoint y: 113, distance: 19.0
click at [747, 307] on textarea "We would like to invite you to the Kiddush of our dear daughter" at bounding box center [798, 328] width 200 height 42
click at [722, 307] on textarea "We would like to invite you to the Kiddush of our dear daughter" at bounding box center [798, 328] width 200 height 42
drag, startPoint x: 827, startPoint y: 113, endPoint x: 803, endPoint y: 113, distance: 24.0
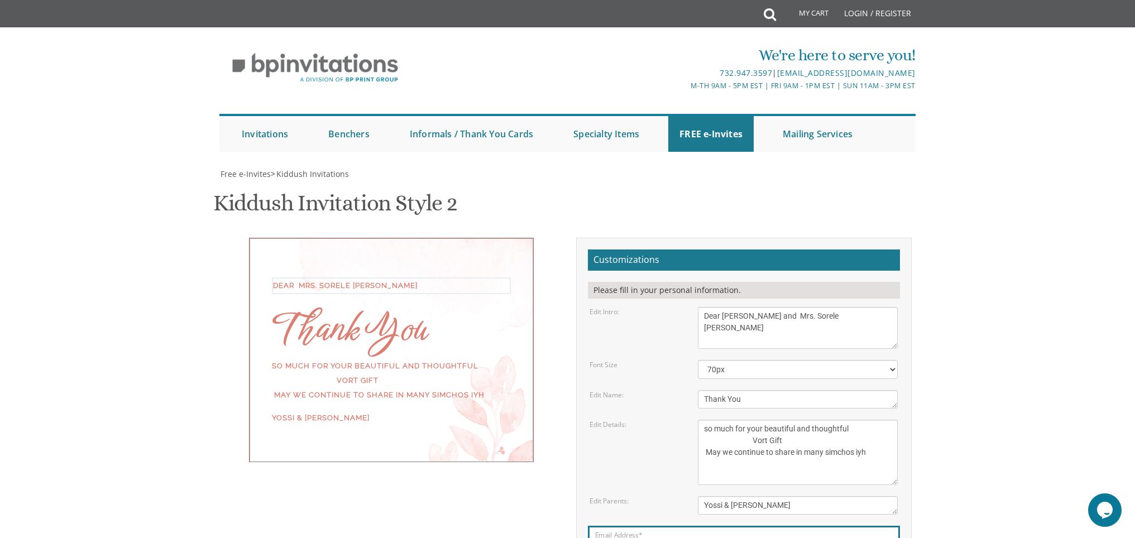
click at [803, 307] on textarea "We would like to invite you to the Kiddush of our dear daughter" at bounding box center [798, 328] width 200 height 42
drag, startPoint x: 864, startPoint y: 109, endPoint x: 821, endPoint y: 110, distance: 42.4
click at [821, 307] on textarea "We would like to invite you to the Kiddush of our dear daughter" at bounding box center [798, 328] width 200 height 42
click at [1008, 165] on body "My Cart Total: View Cart Item(s) Submit My Cart Total: View Cart Item(s) Login …" at bounding box center [567, 465] width 1135 height 930
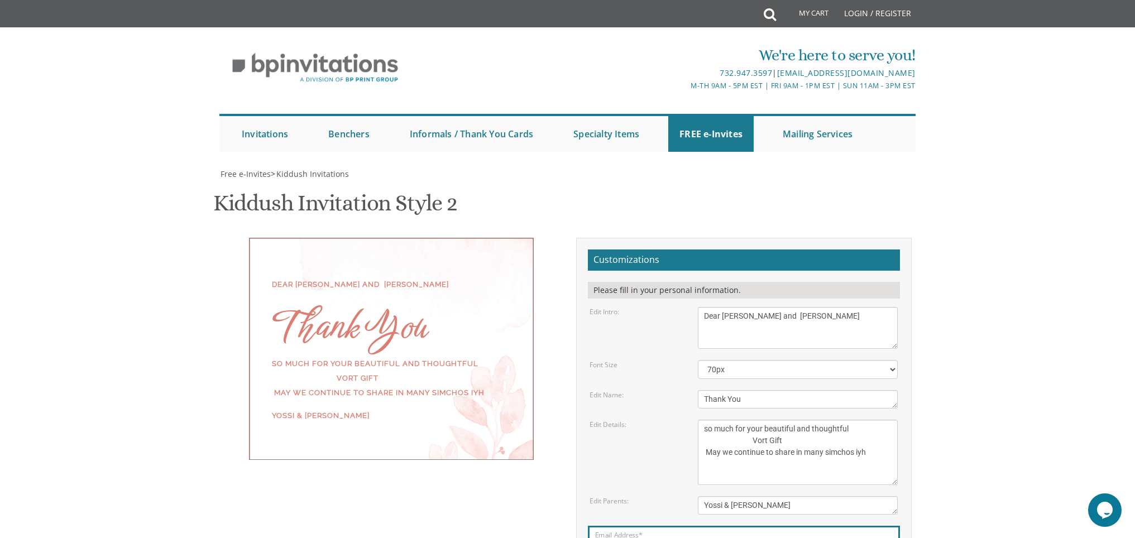
click at [977, 305] on body "My Cart Total: View Cart Item(s) Submit My Cart Total: View Cart Item(s) Login …" at bounding box center [567, 465] width 1135 height 930
drag, startPoint x: 786, startPoint y: 112, endPoint x: 725, endPoint y: 113, distance: 60.9
click at [725, 307] on textarea "We would like to invite you to the Kiddush of our dear daughter" at bounding box center [798, 328] width 200 height 42
drag, startPoint x: 803, startPoint y: 116, endPoint x: 741, endPoint y: 114, distance: 62.0
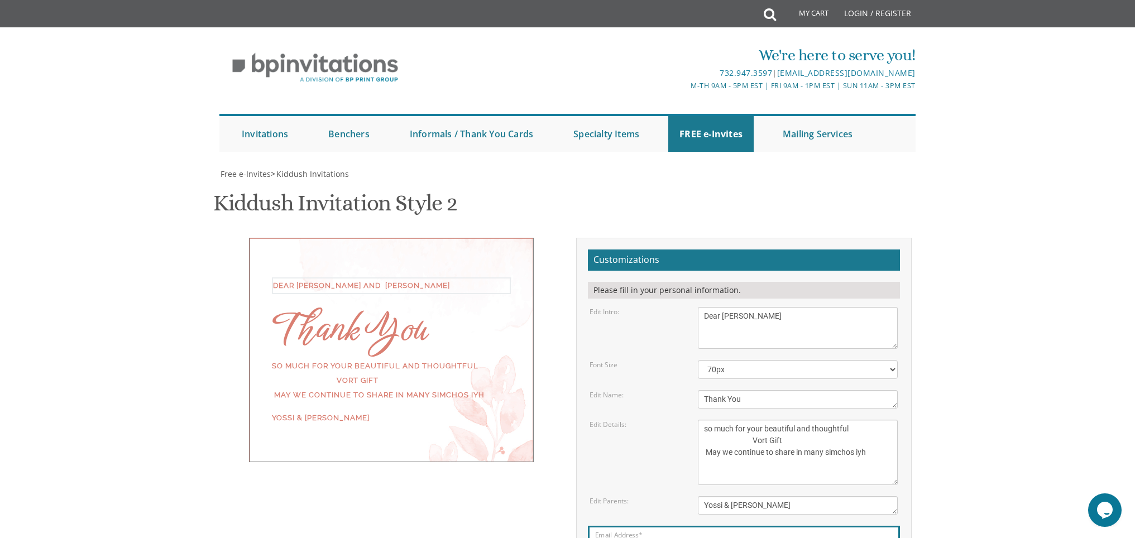
click at [741, 307] on textarea "We would like to invite you to the Kiddush of our dear daughter" at bounding box center [798, 328] width 200 height 42
click at [1000, 213] on body "My Cart Total: View Cart Item(s) Submit My Cart Total: View Cart Item(s) Login …" at bounding box center [567, 465] width 1135 height 930
click at [749, 307] on textarea "We would like to invite you to the Kiddush of our dear daughter" at bounding box center [798, 328] width 200 height 42
drag, startPoint x: 808, startPoint y: 110, endPoint x: 725, endPoint y: 111, distance: 83.7
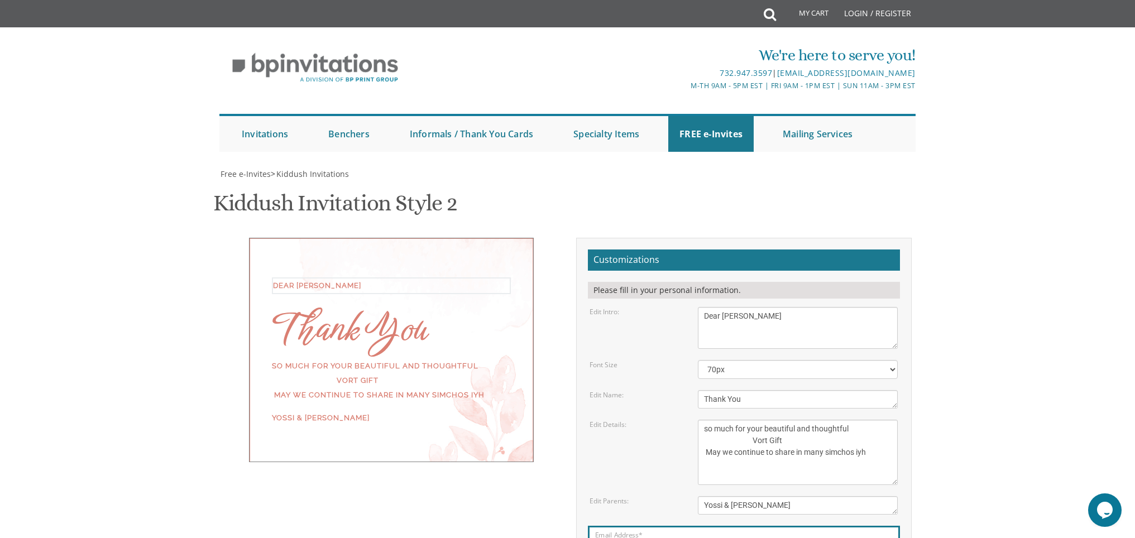
click at [725, 307] on textarea "We would like to invite you to the Kiddush of our dear daughter" at bounding box center [798, 328] width 200 height 42
click at [1050, 194] on body "My Cart Total: View Cart Item(s) Submit My Cart Total: View Cart Item(s) Login …" at bounding box center [567, 465] width 1135 height 930
click at [799, 307] on textarea "We would like to invite you to the Kiddush of our dear daughter" at bounding box center [798, 328] width 200 height 42
drag, startPoint x: 823, startPoint y: 113, endPoint x: 725, endPoint y: 114, distance: 98.8
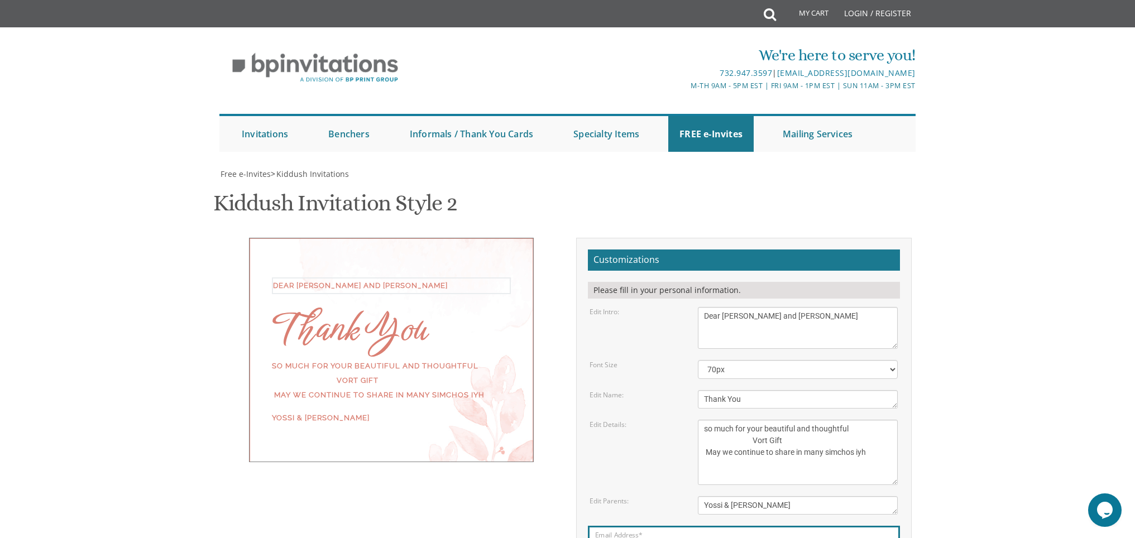
click at [725, 307] on textarea "We would like to invite you to the Kiddush of our dear daughter" at bounding box center [798, 328] width 200 height 42
click at [807, 307] on textarea "We would like to invite you to the Kiddush of our dear daughter" at bounding box center [798, 328] width 200 height 42
drag, startPoint x: 775, startPoint y: 111, endPoint x: 724, endPoint y: 111, distance: 51.9
click at [724, 307] on textarea "We would like to invite you to the Kiddush of our dear daughter" at bounding box center [798, 328] width 200 height 42
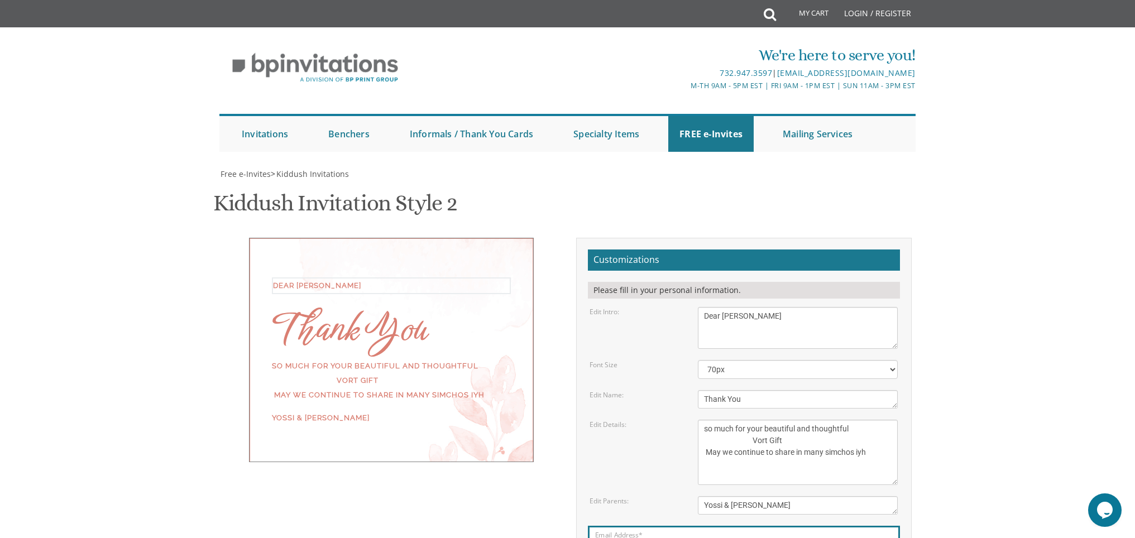
drag, startPoint x: 769, startPoint y: 112, endPoint x: 732, endPoint y: 112, distance: 36.8
click at [732, 307] on textarea "We would like to invite you to the Kiddush of our dear daughter" at bounding box center [798, 328] width 200 height 42
click at [967, 237] on body "My Cart Total: View Cart Item(s) Submit My Cart Total: View Cart Item(s) Login …" at bounding box center [567, 465] width 1135 height 930
drag, startPoint x: 746, startPoint y: 115, endPoint x: 740, endPoint y: 115, distance: 6.7
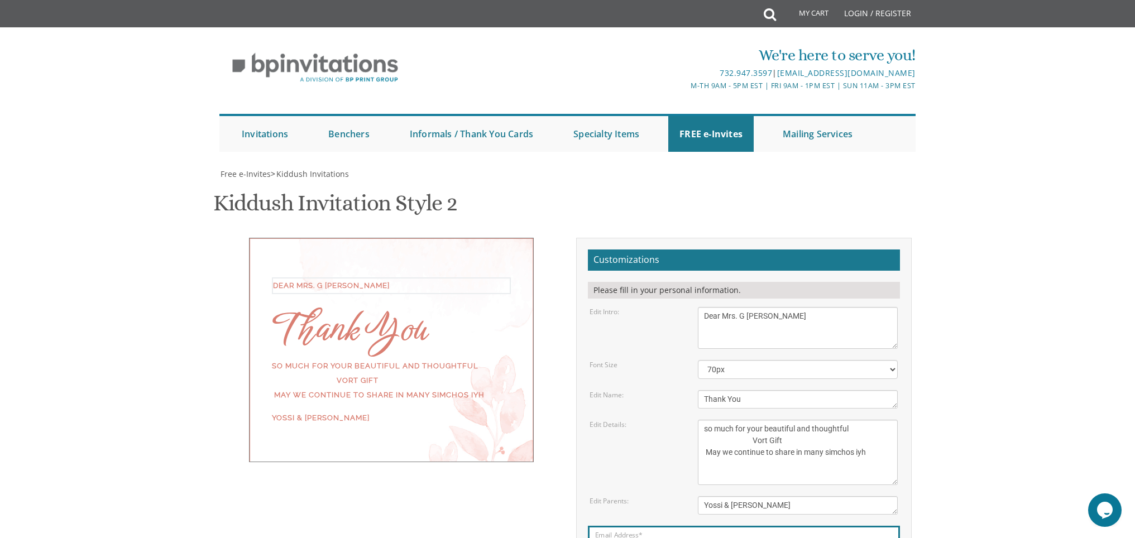
click at [740, 307] on textarea "We would like to invite you to the Kiddush of our dear daughter" at bounding box center [798, 328] width 200 height 42
click at [731, 307] on textarea "We would like to invite you to the Kiddush of our dear daughter" at bounding box center [798, 328] width 200 height 42
drag, startPoint x: 770, startPoint y: 114, endPoint x: 725, endPoint y: 115, distance: 45.8
click at [725, 307] on textarea "We would like to invite you to the Kiddush of our dear daughter" at bounding box center [798, 328] width 200 height 42
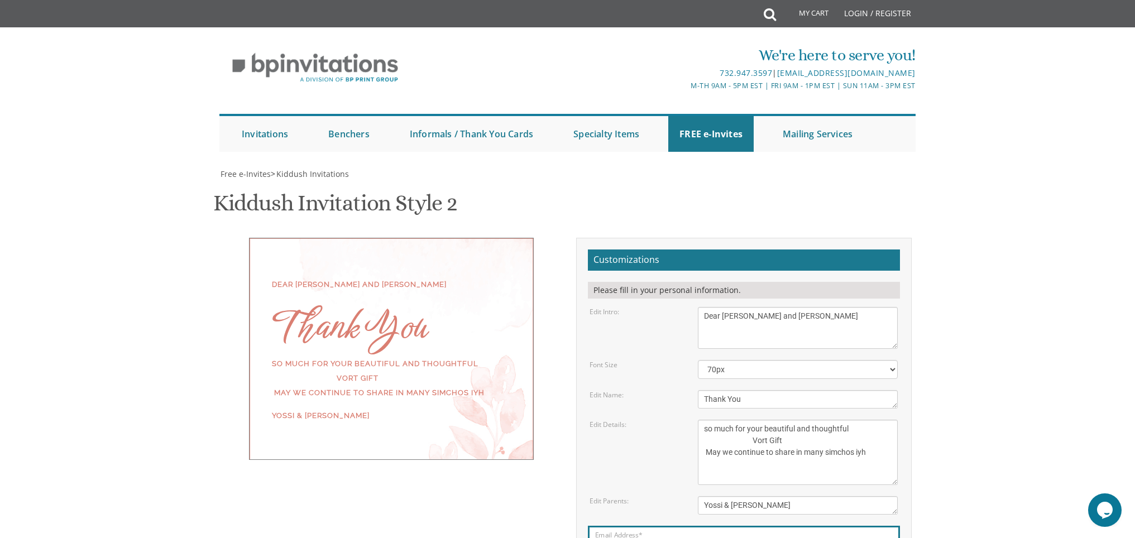
click at [988, 375] on body "My Cart Total: View Cart Item(s) Submit My Cart Total: View Cart Item(s) Login …" at bounding box center [567, 465] width 1135 height 930
click at [807, 307] on textarea "We would like to invite you to the Kiddush of our dear daughter" at bounding box center [798, 328] width 200 height 42
drag, startPoint x: 768, startPoint y: 112, endPoint x: 739, endPoint y: 113, distance: 28.5
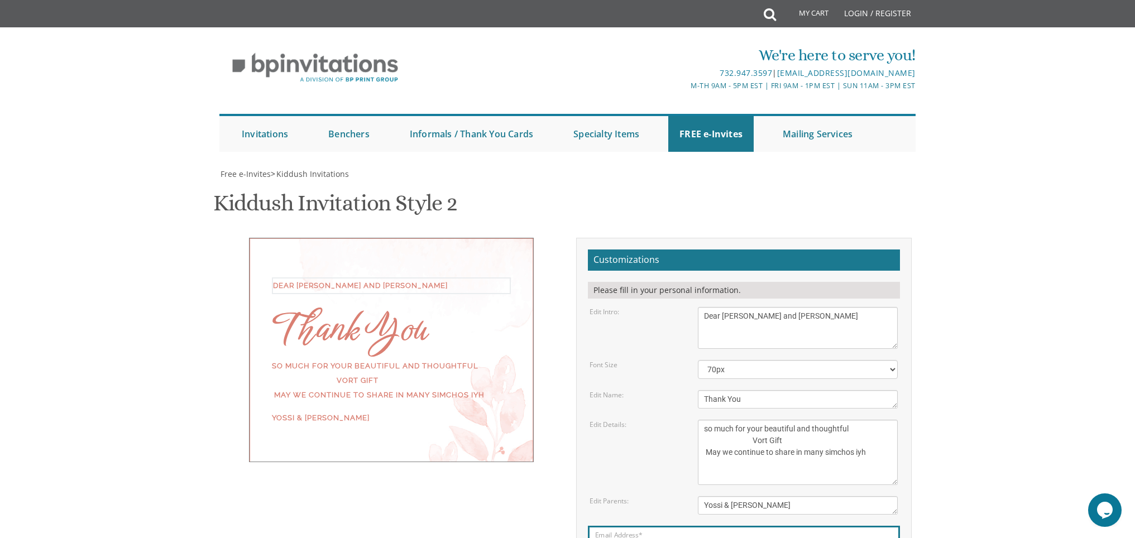
click at [739, 307] on textarea "We would like to invite you to the Kiddush of our dear daughter" at bounding box center [798, 328] width 200 height 42
drag, startPoint x: 886, startPoint y: 110, endPoint x: 724, endPoint y: 110, distance: 162.5
click at [724, 307] on textarea "We would like to invite you to the Kiddush of our dear daughter" at bounding box center [798, 328] width 200 height 42
type textarea "Dear [PERSON_NAME] and [PERSON_NAME]"
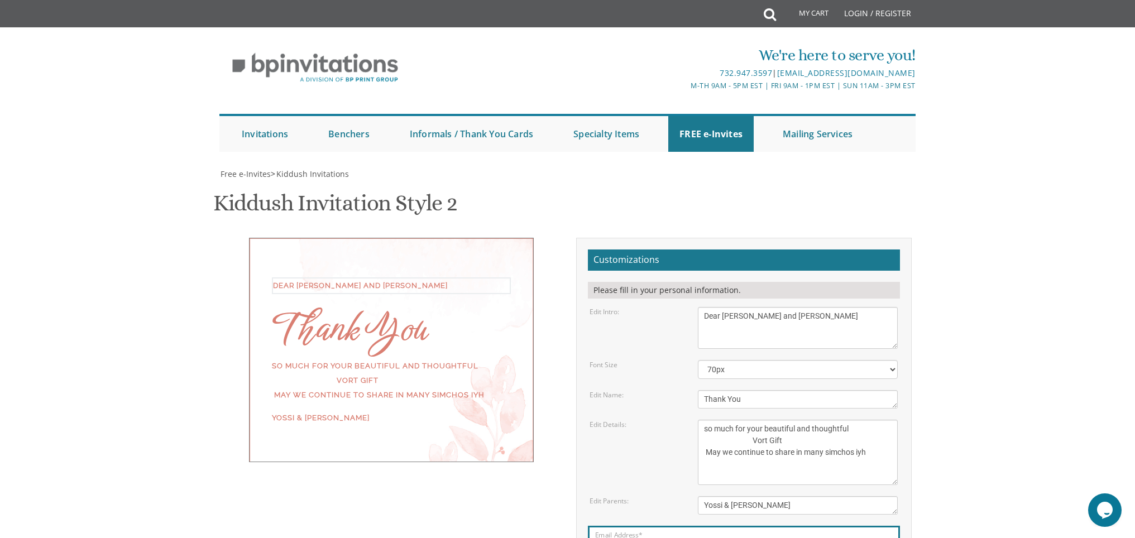
click at [949, 218] on body "My Cart Total: View Cart Item(s) Submit My Cart Total: View Cart Item(s) Login …" at bounding box center [567, 465] width 1135 height 930
click at [932, 371] on body "My Cart Total: View Cart Item(s) Submit My Cart Total: View Cart Item(s) Login …" at bounding box center [567, 465] width 1135 height 930
